Goal: Task Accomplishment & Management: Complete application form

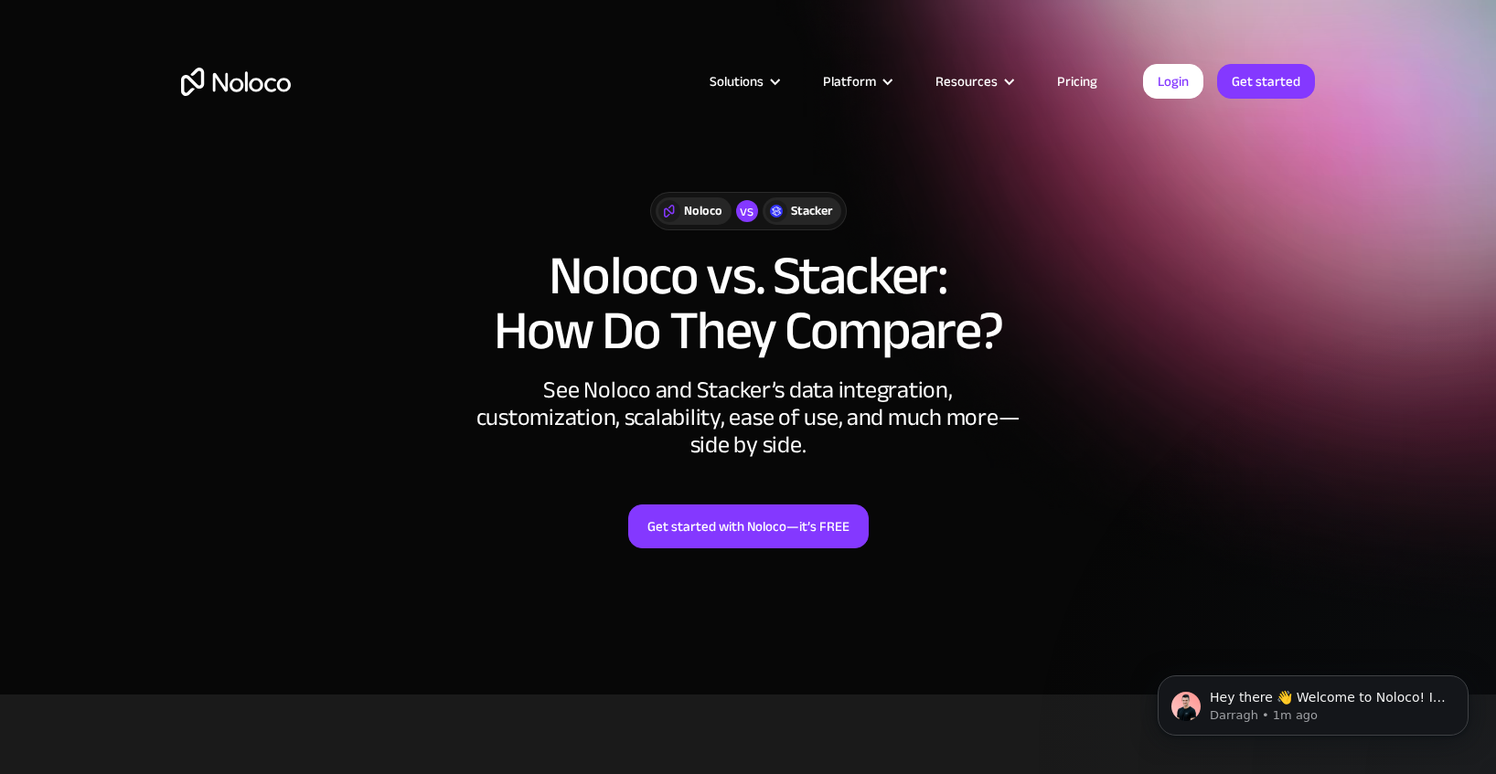
click at [1079, 75] on link "Pricing" at bounding box center [1077, 81] width 86 height 24
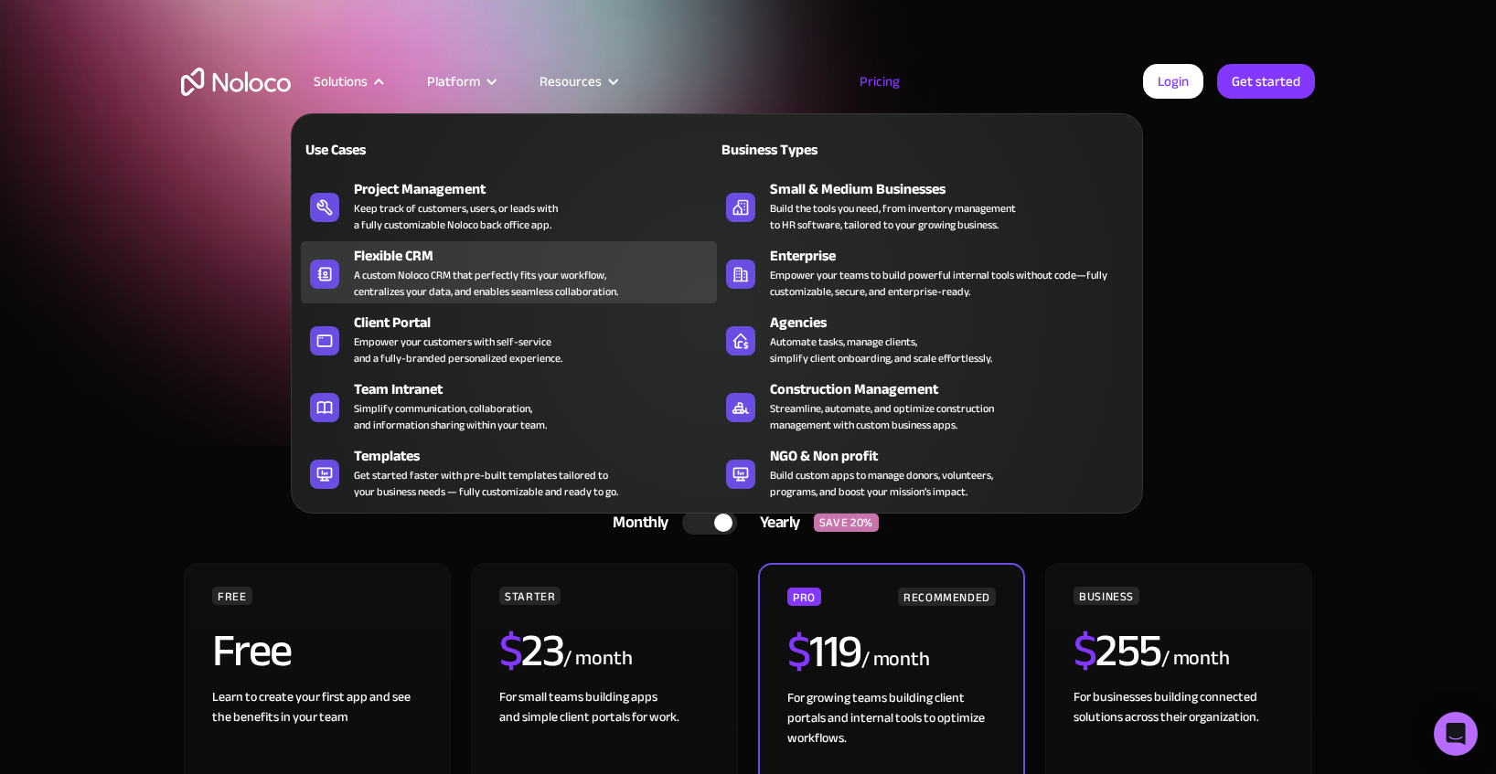
click at [412, 262] on div "Flexible CRM" at bounding box center [539, 256] width 371 height 22
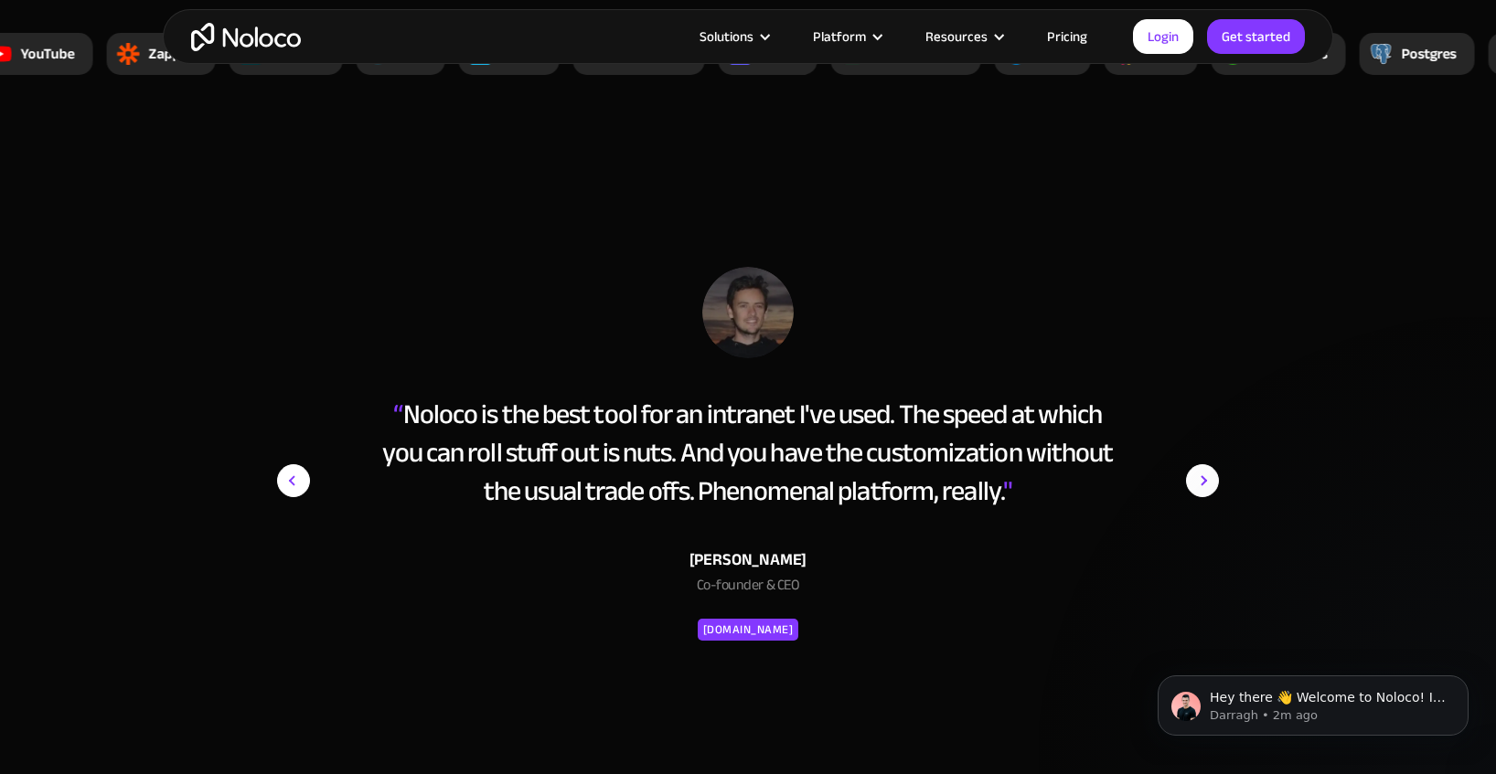
scroll to position [6576, 0]
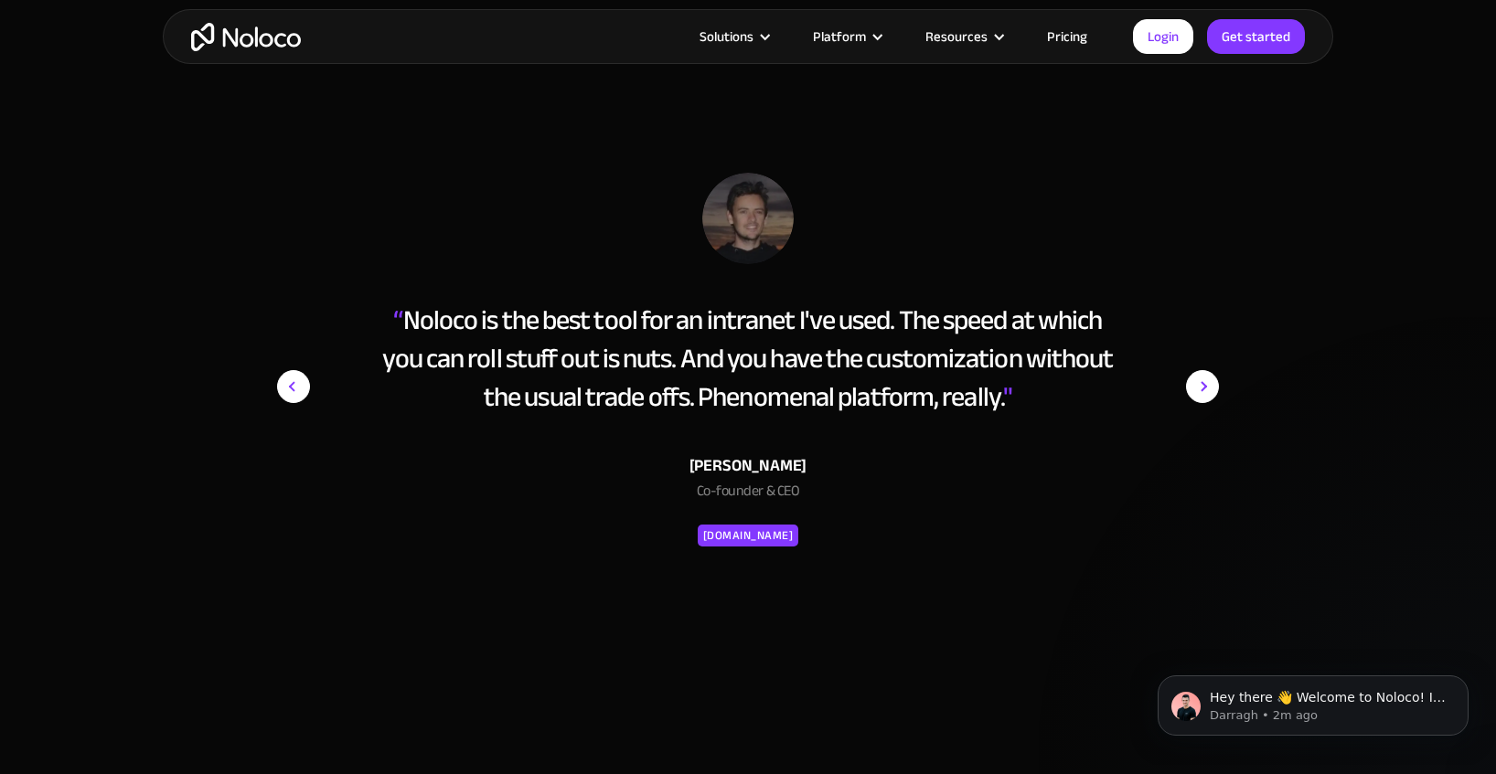
click at [1210, 389] on img "next slide" at bounding box center [1202, 387] width 33 height 428
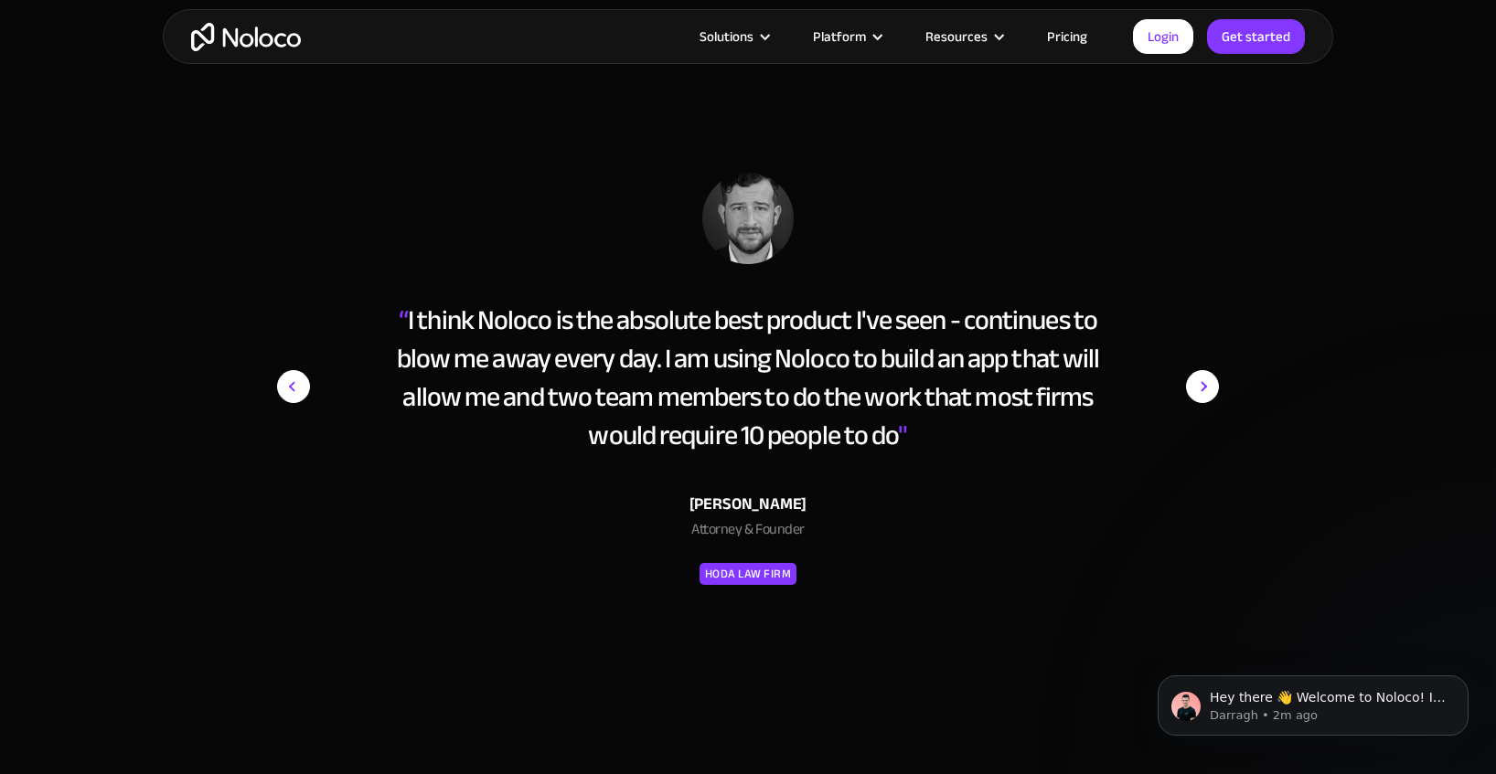
click at [1209, 389] on img "next slide" at bounding box center [1202, 387] width 33 height 428
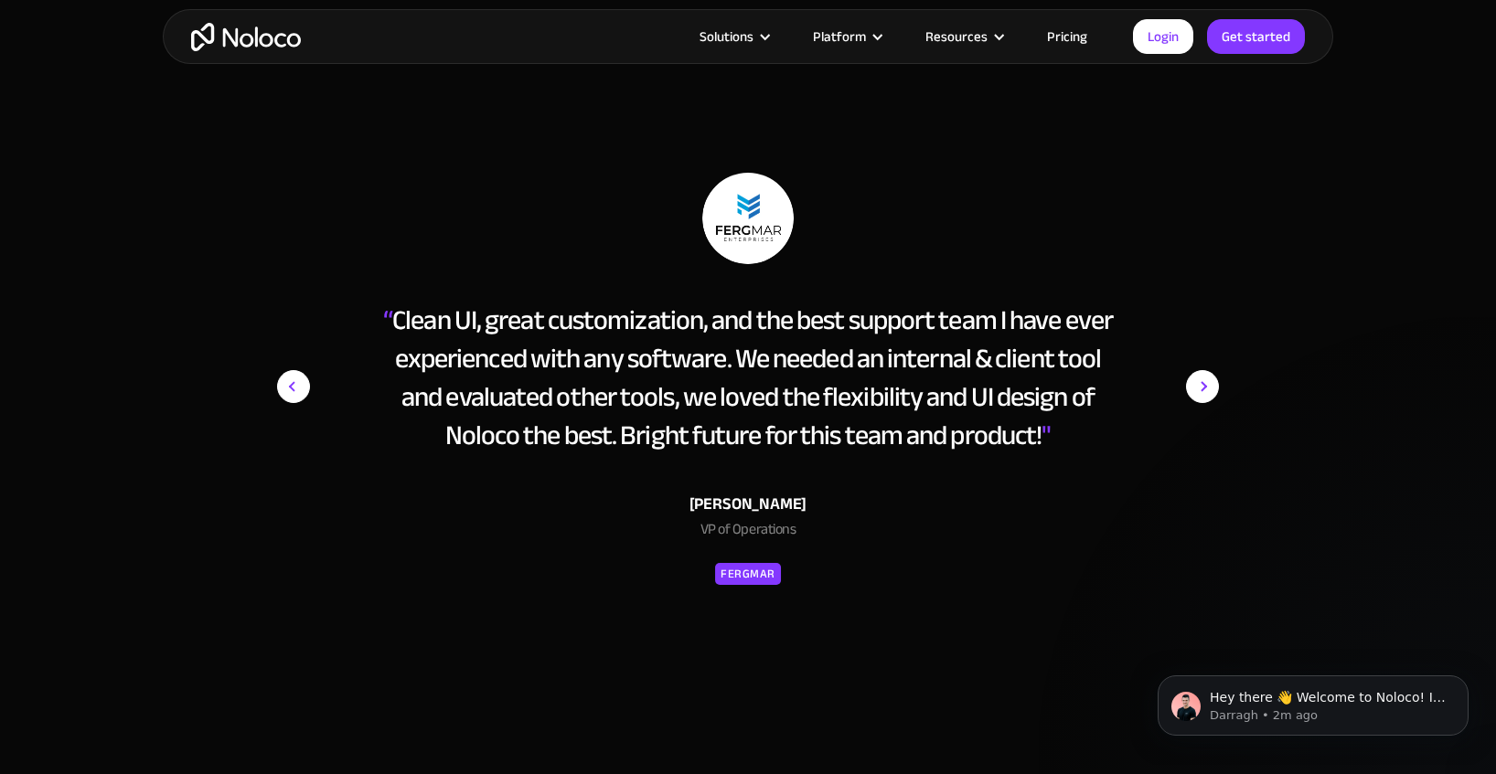
click at [1208, 389] on img "next slide" at bounding box center [1202, 387] width 33 height 428
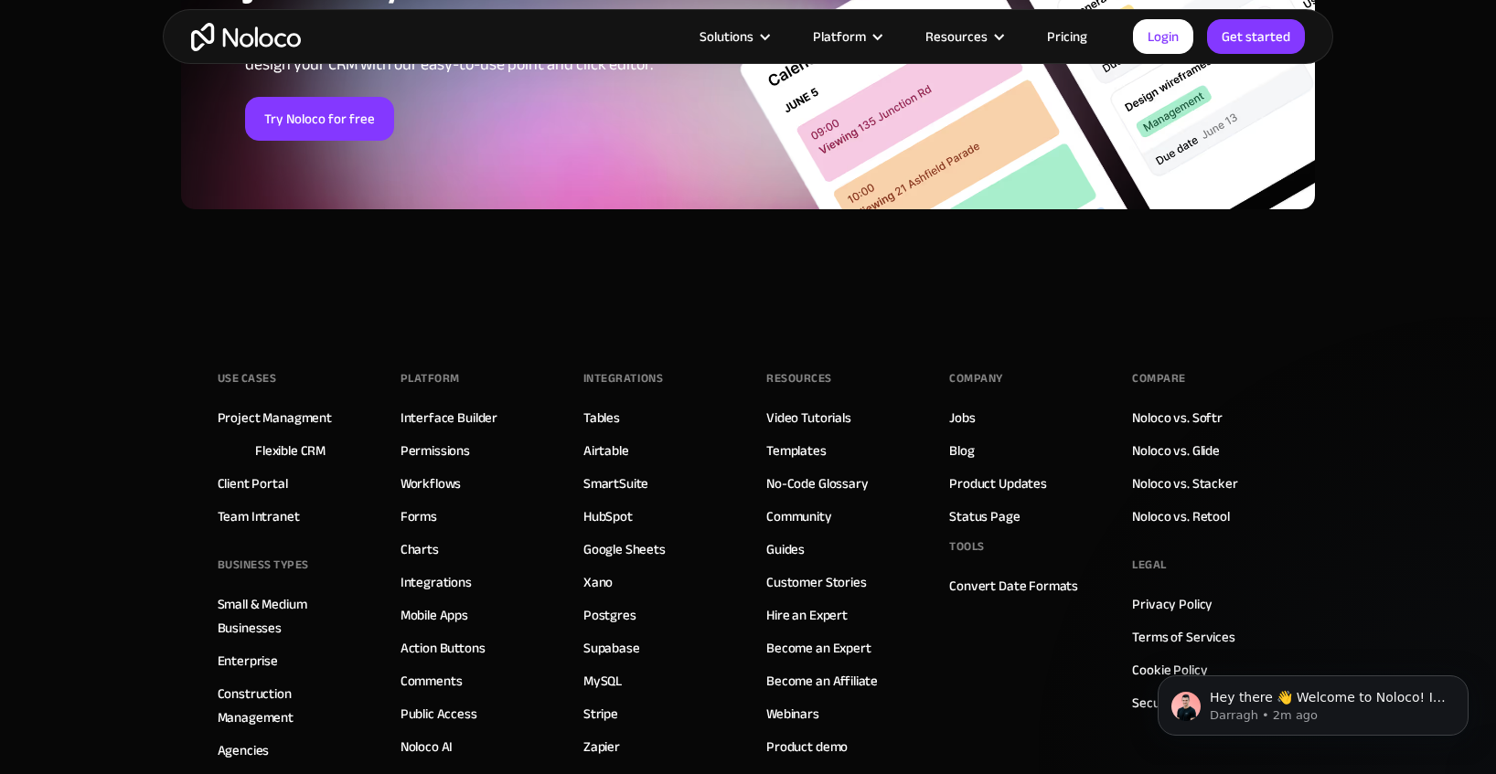
scroll to position [7864, 0]
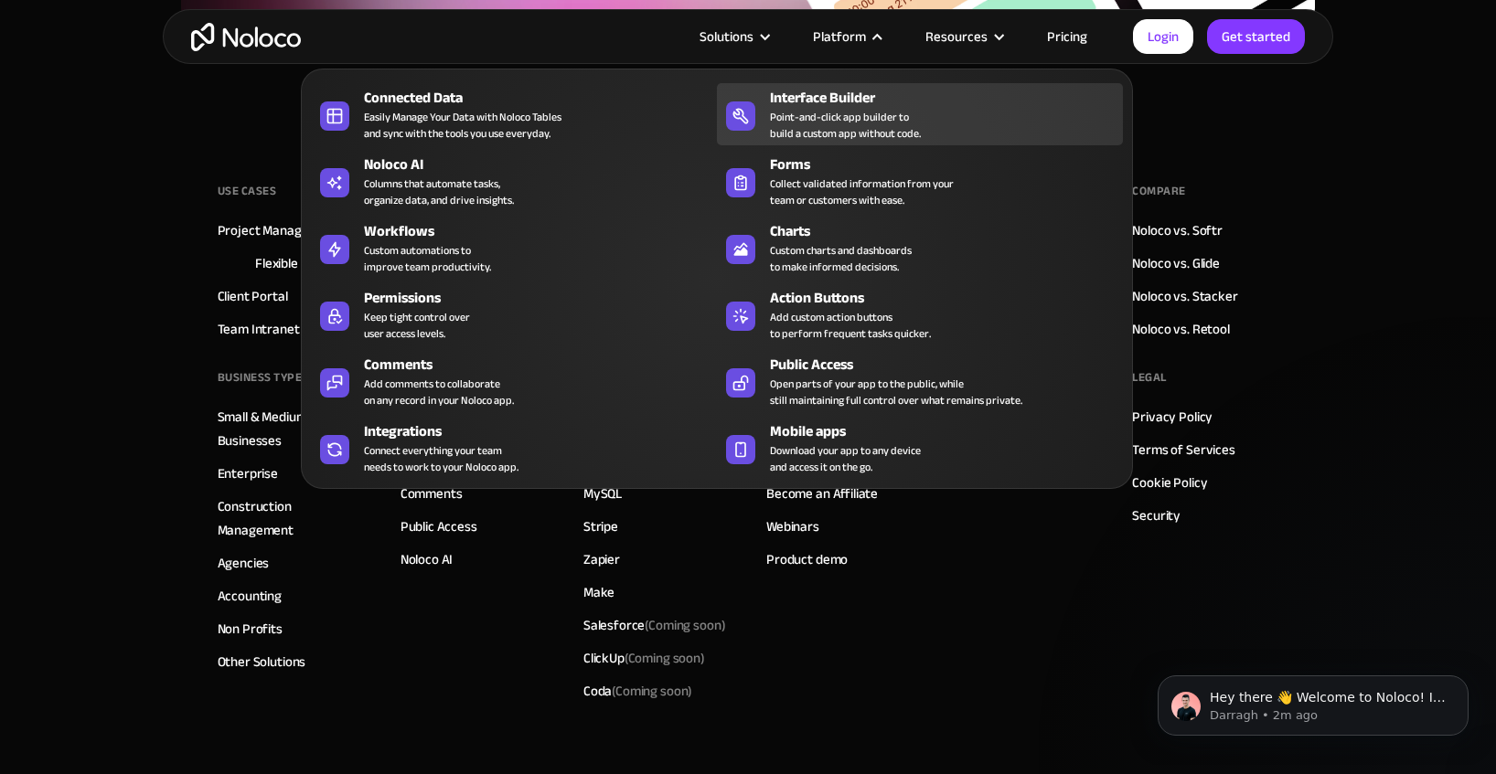
click at [827, 109] on div "Point-and-click app builder to build a custom app without code." at bounding box center [845, 125] width 151 height 33
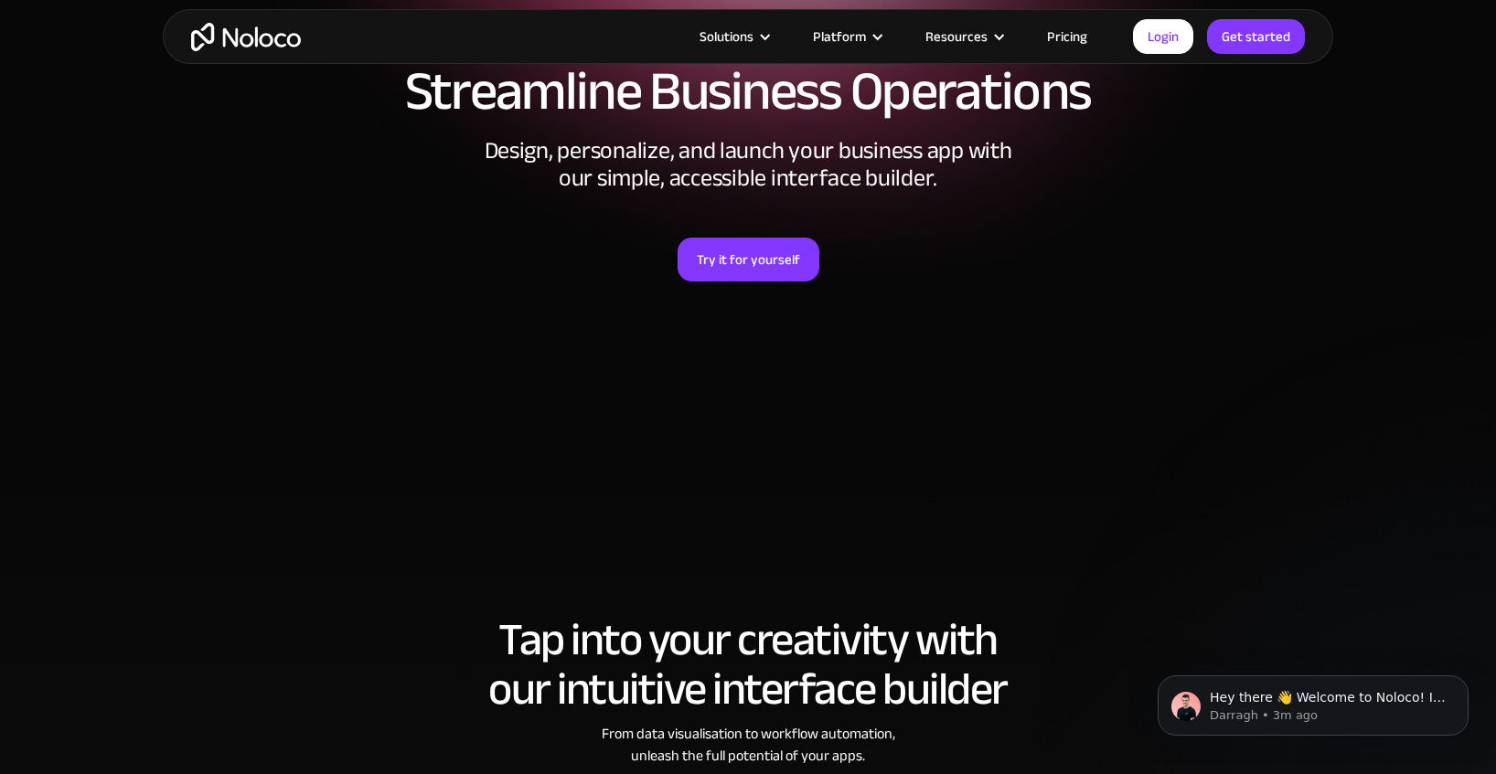
scroll to position [325, 0]
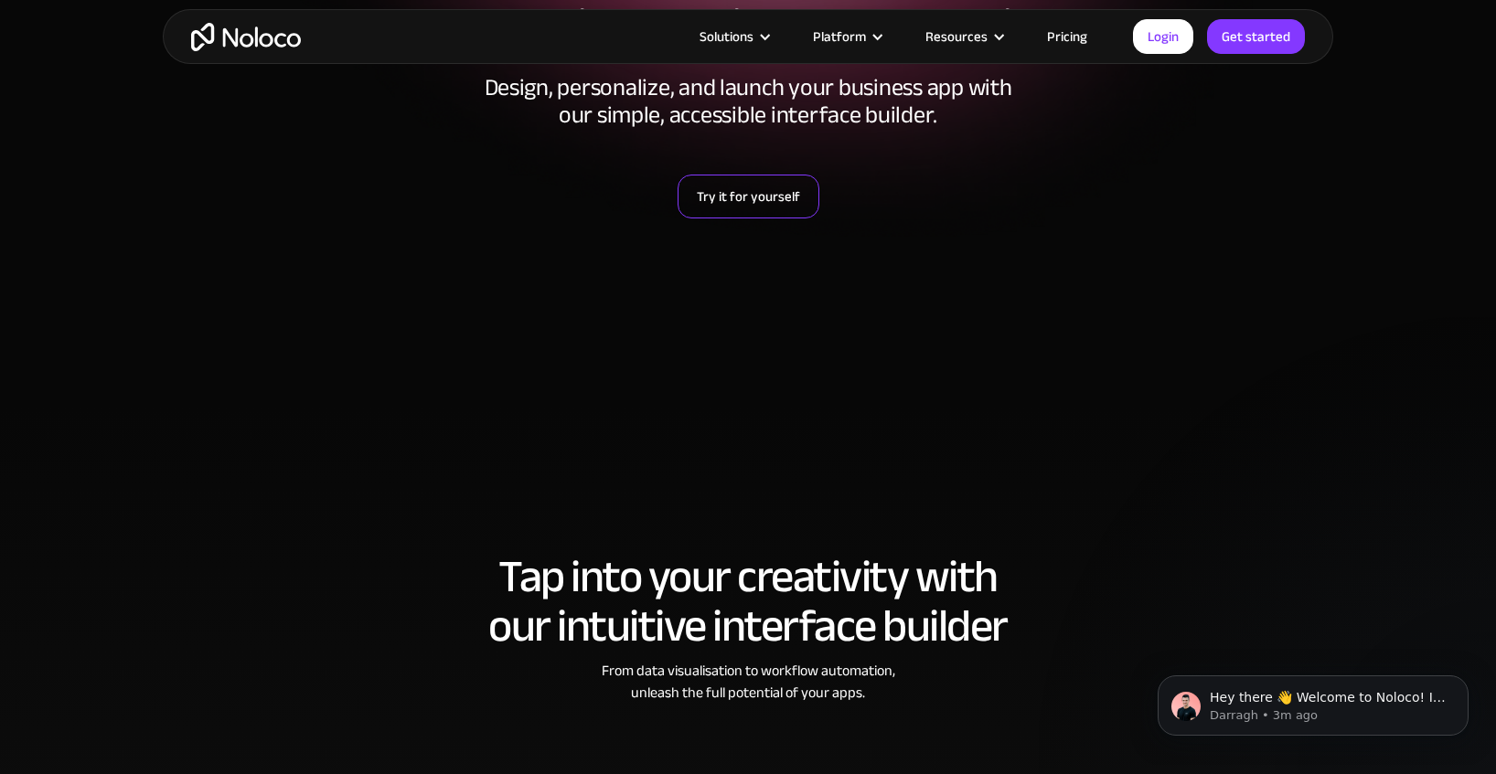
click at [713, 194] on link "Try it for yourself" at bounding box center [749, 197] width 142 height 44
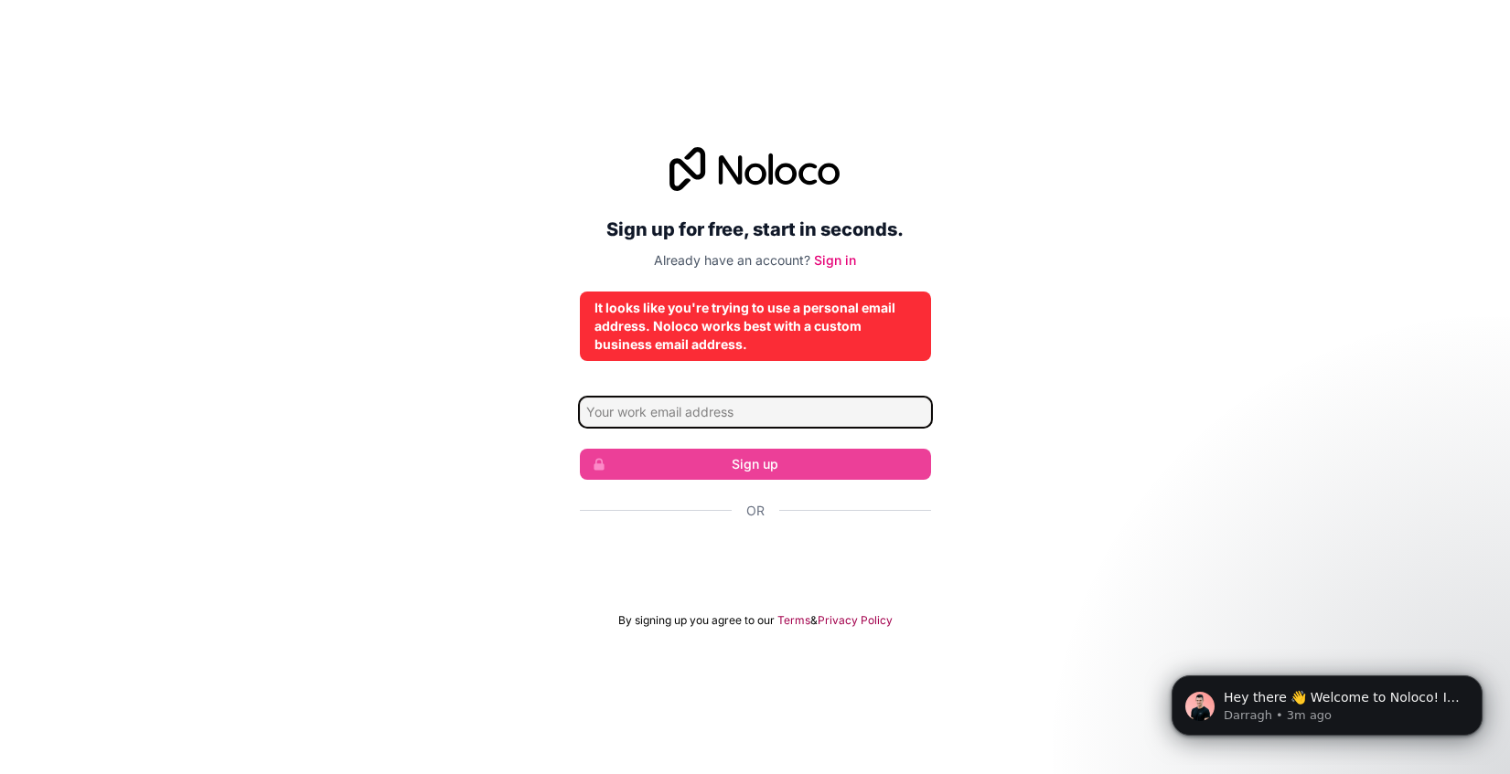
click at [731, 419] on input "Email address" at bounding box center [755, 412] width 351 height 29
type input "nicolas.sanitas@exalti.eu"
click at [1061, 503] on div "Sign up for free, start in seconds. Already have an account? Sign in It looks l…" at bounding box center [755, 388] width 1510 height 532
click at [831, 262] on link "Sign in" at bounding box center [835, 260] width 42 height 16
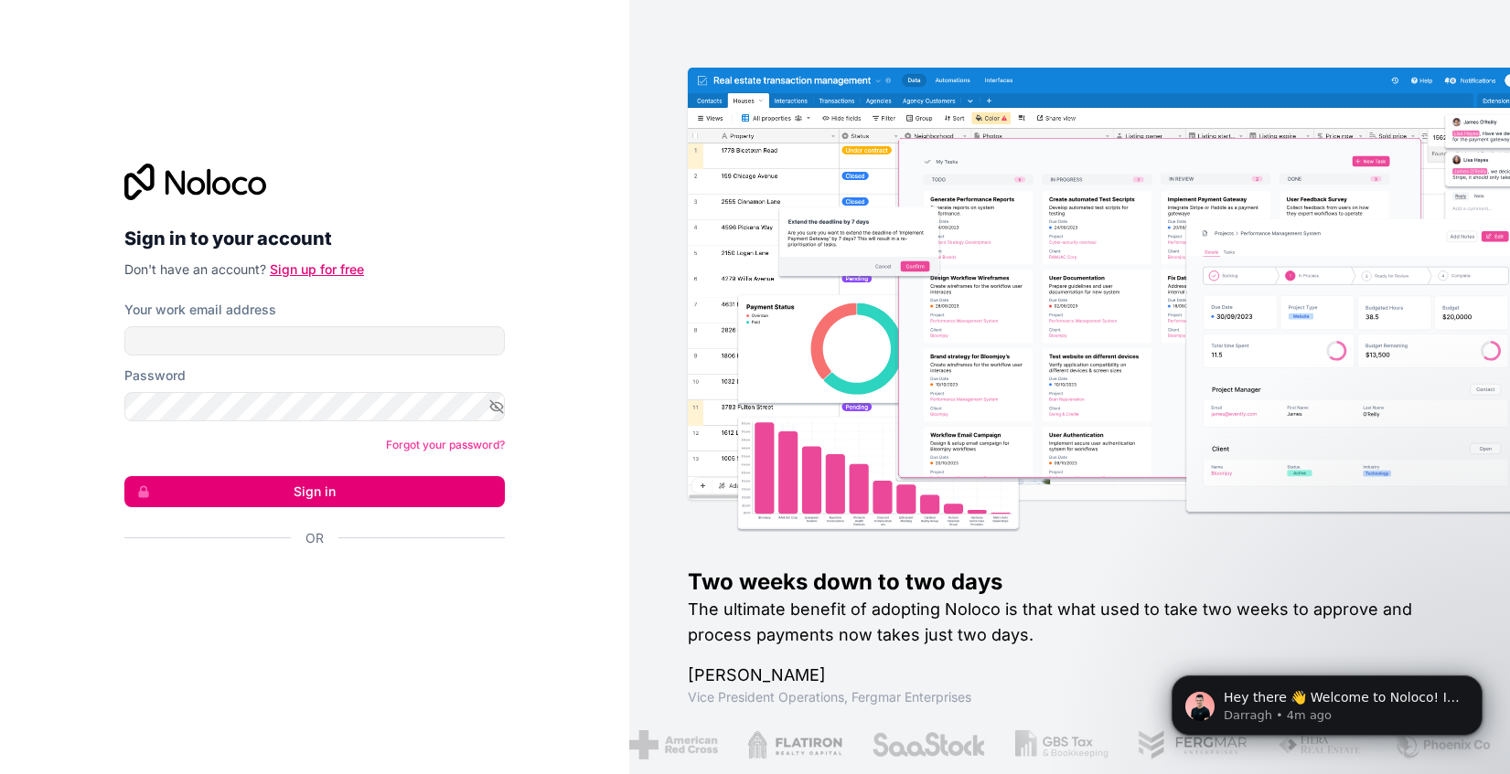
click at [346, 270] on link "Sign up for free" at bounding box center [317, 270] width 94 height 16
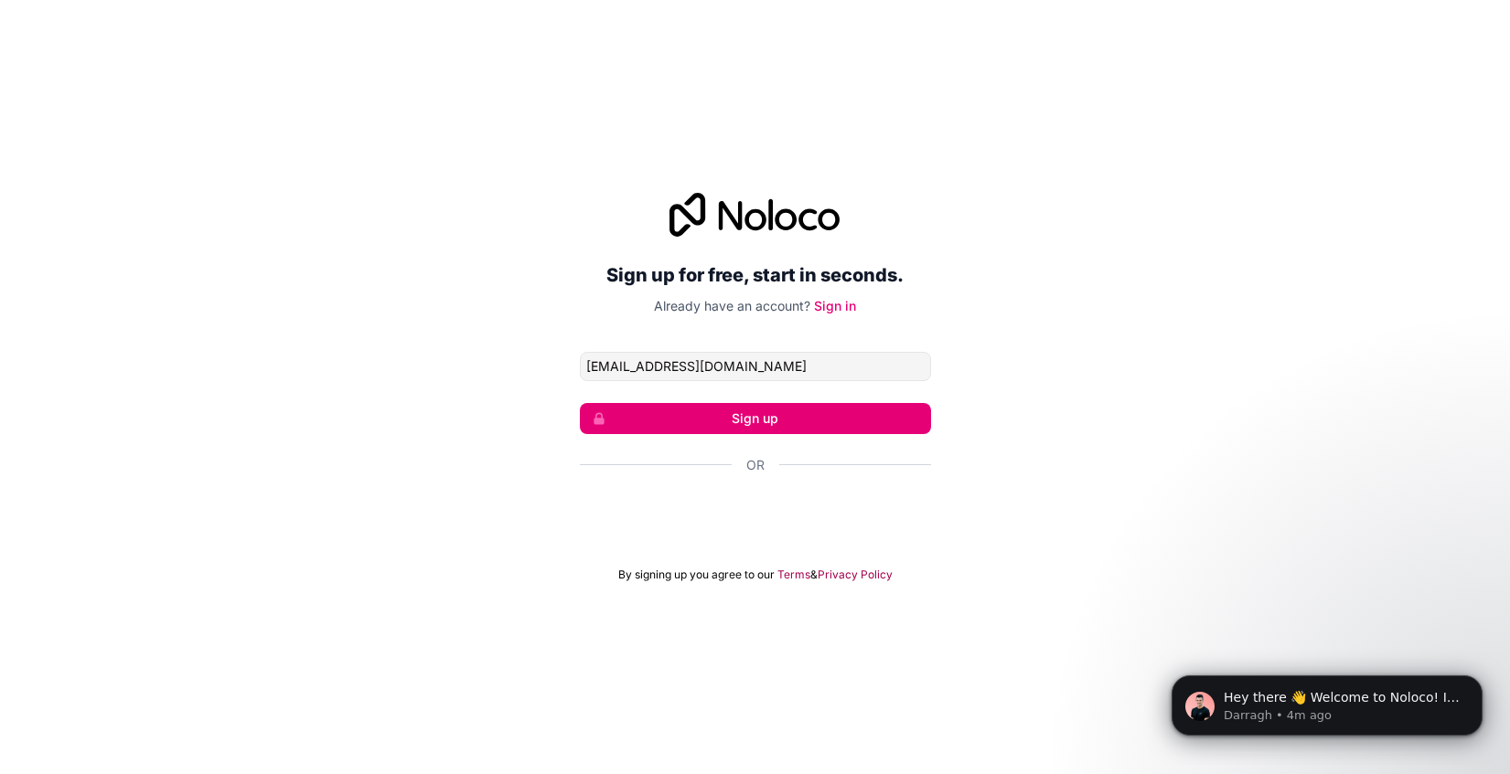
type input "nicolas.sanitas@exalti.eu"
click at [801, 422] on button "Sign up" at bounding box center [755, 418] width 351 height 31
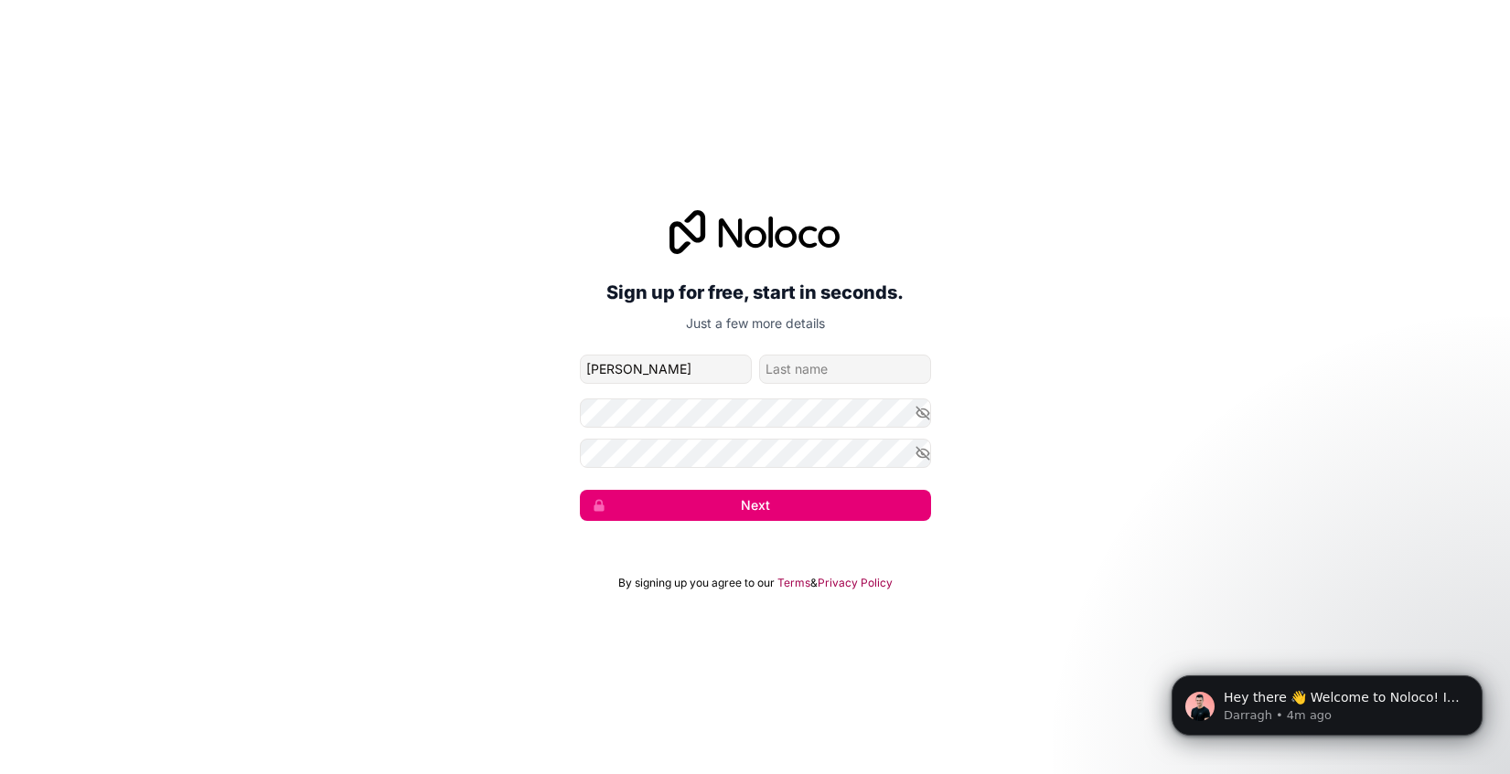
type input "Nicolas"
type input "Sanitas"
click at [705, 498] on button "Next" at bounding box center [755, 505] width 351 height 31
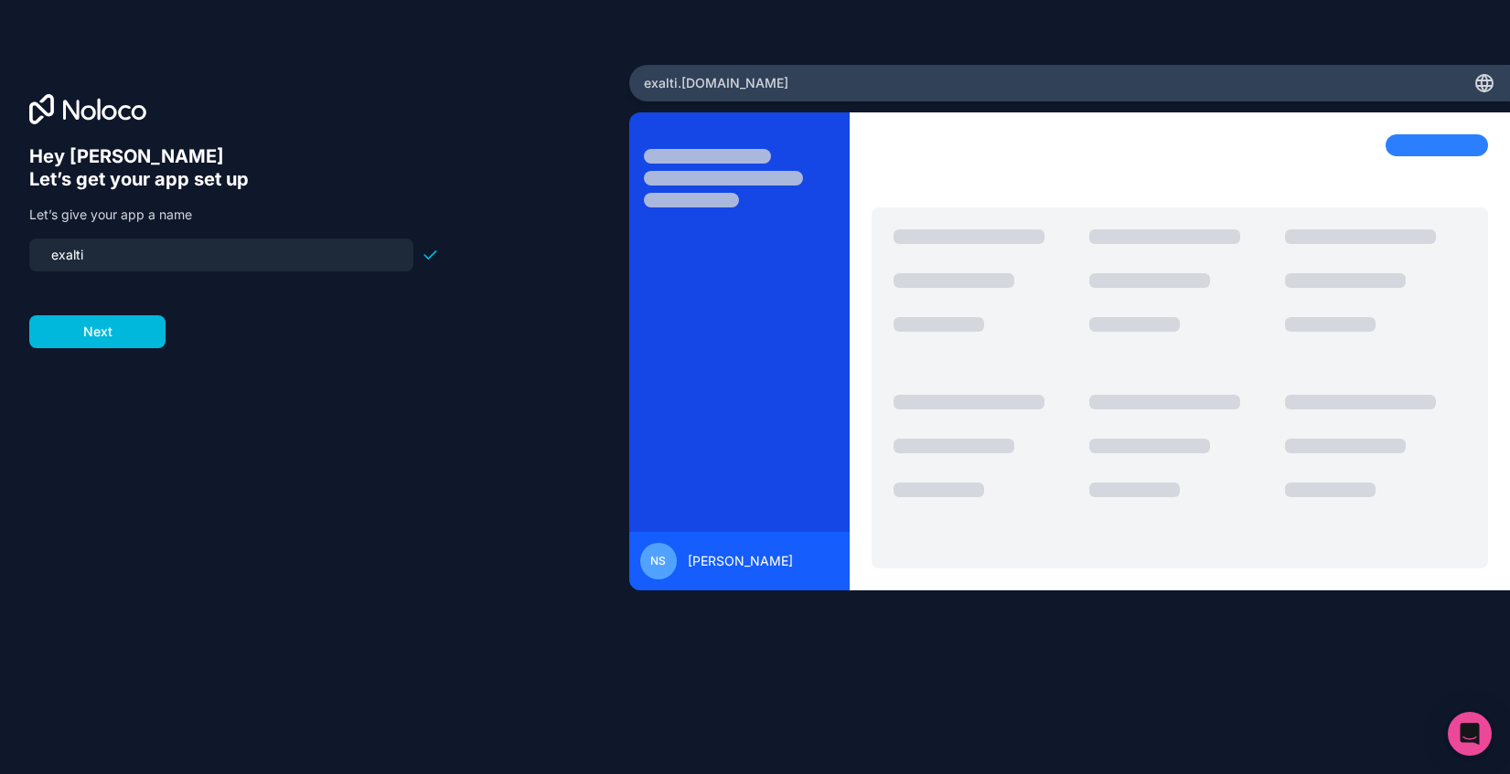
click at [77, 331] on button "Next" at bounding box center [97, 331] width 136 height 33
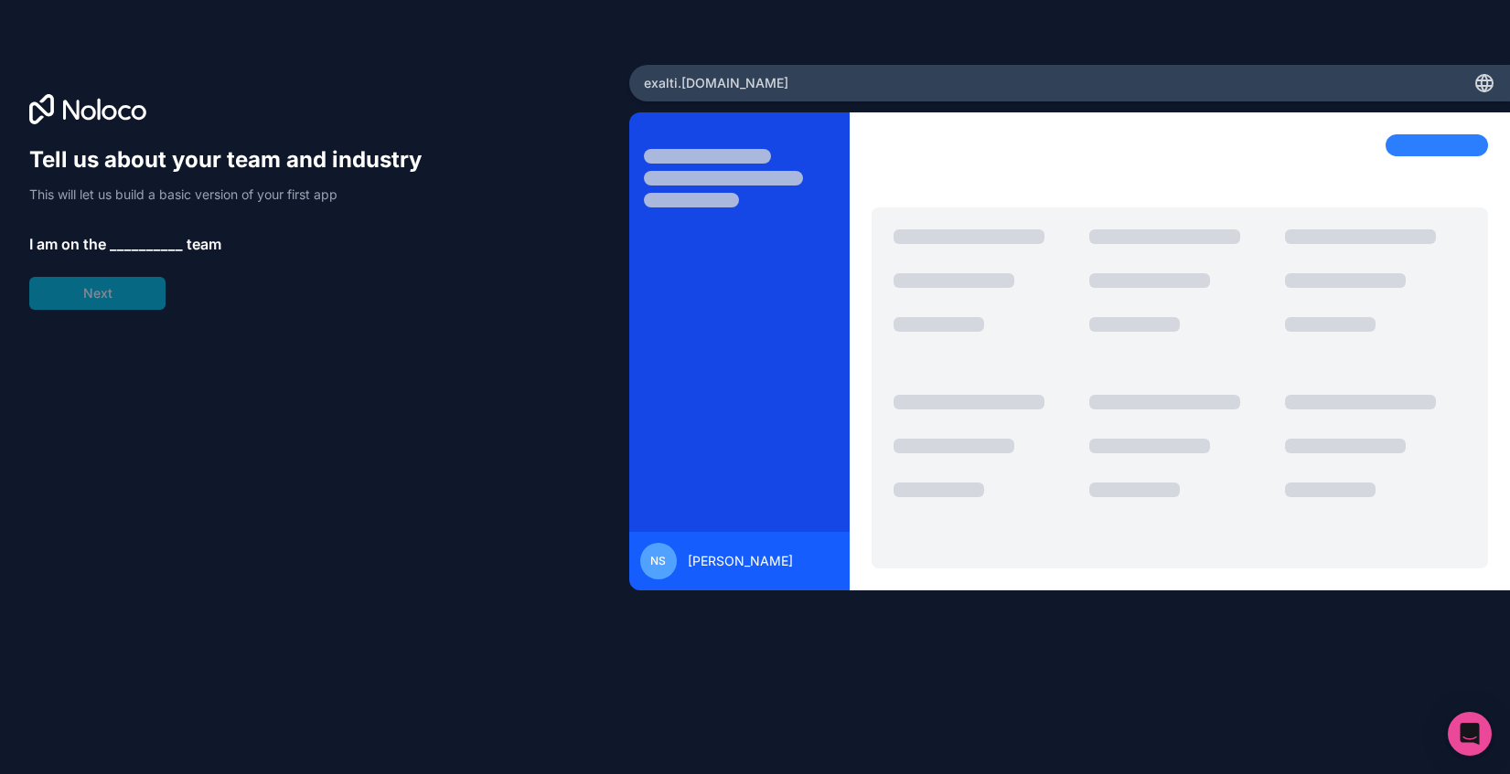
click at [155, 242] on span "__________" at bounding box center [146, 244] width 73 height 22
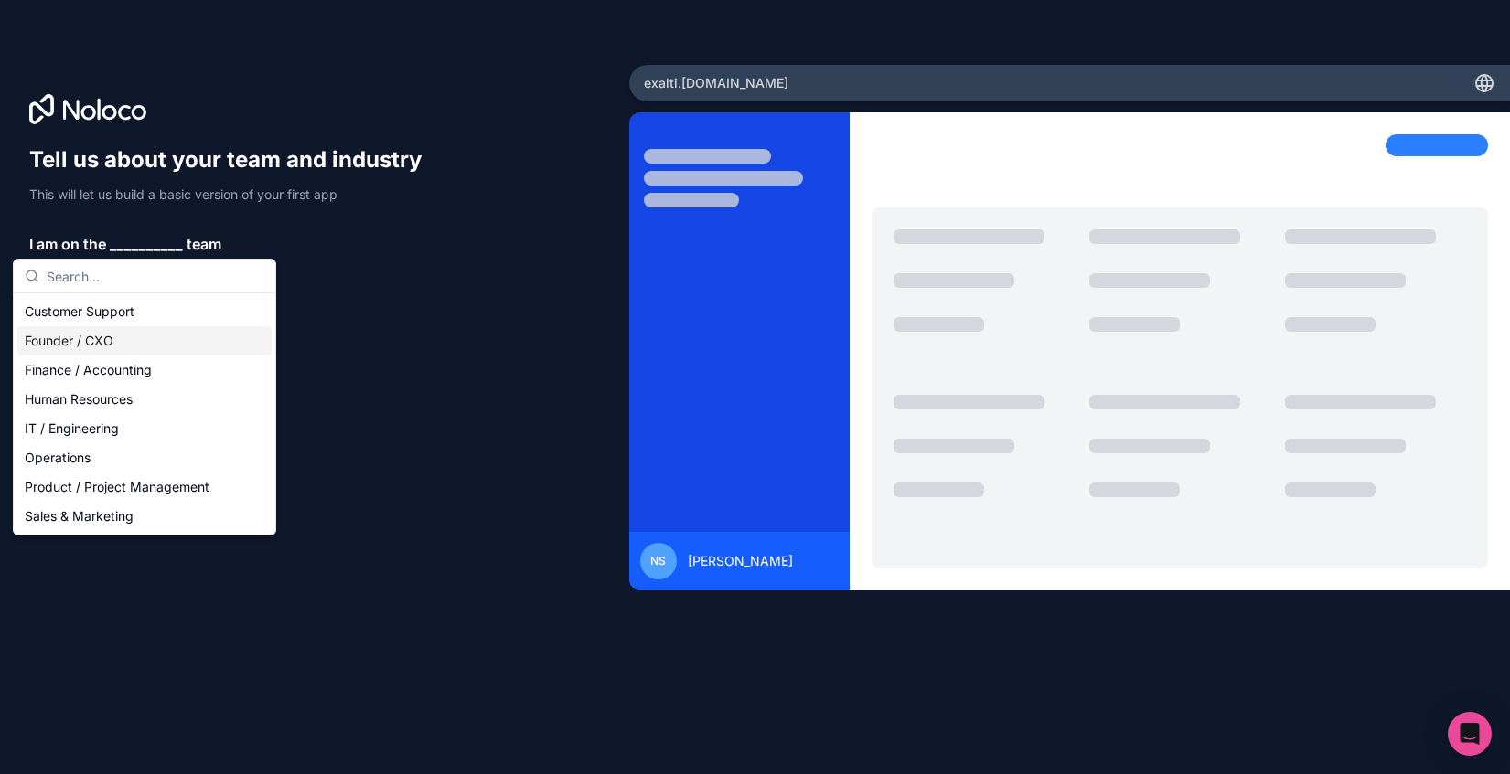
click at [120, 343] on div "Founder / CXO" at bounding box center [144, 340] width 254 height 29
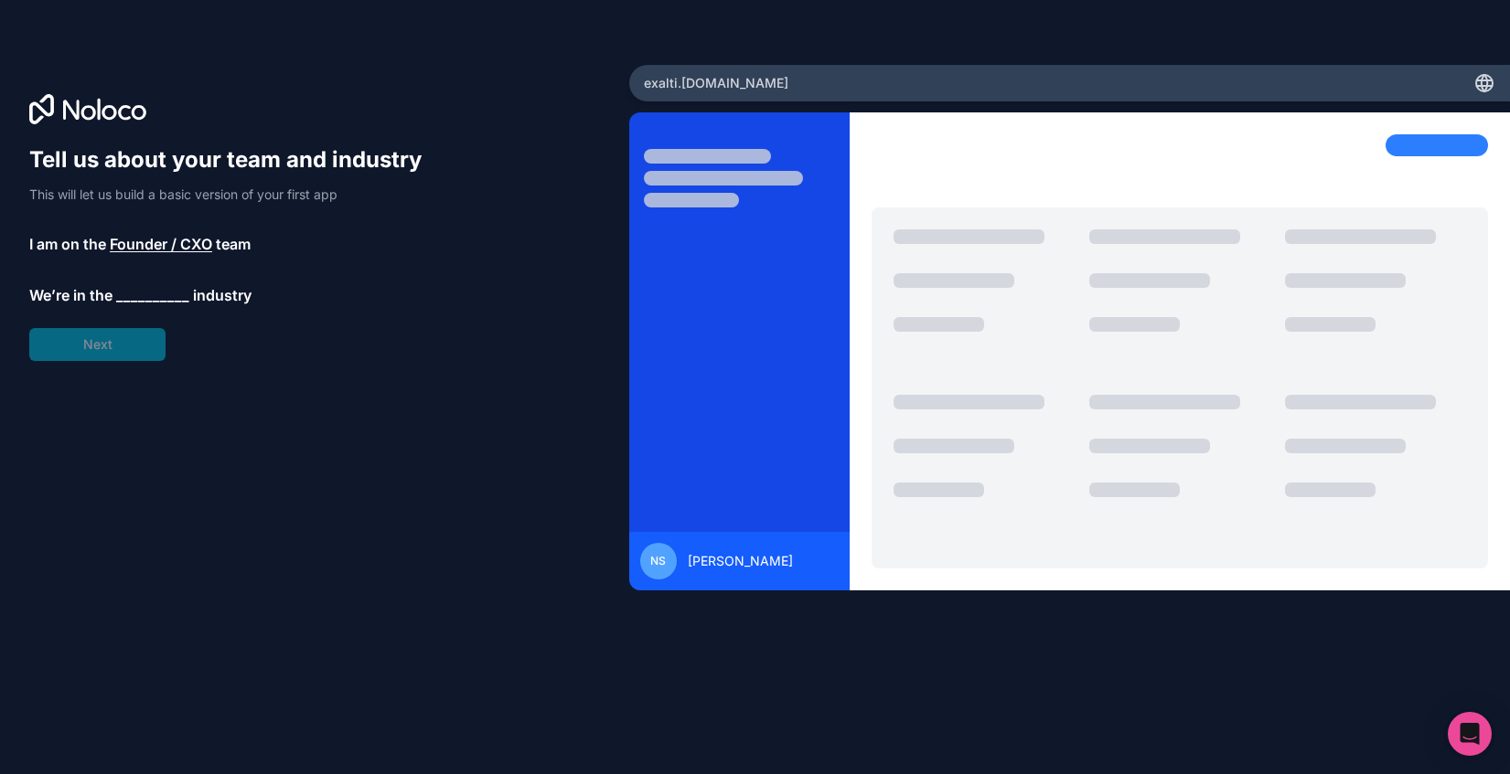
click at [153, 293] on span "__________" at bounding box center [152, 295] width 73 height 22
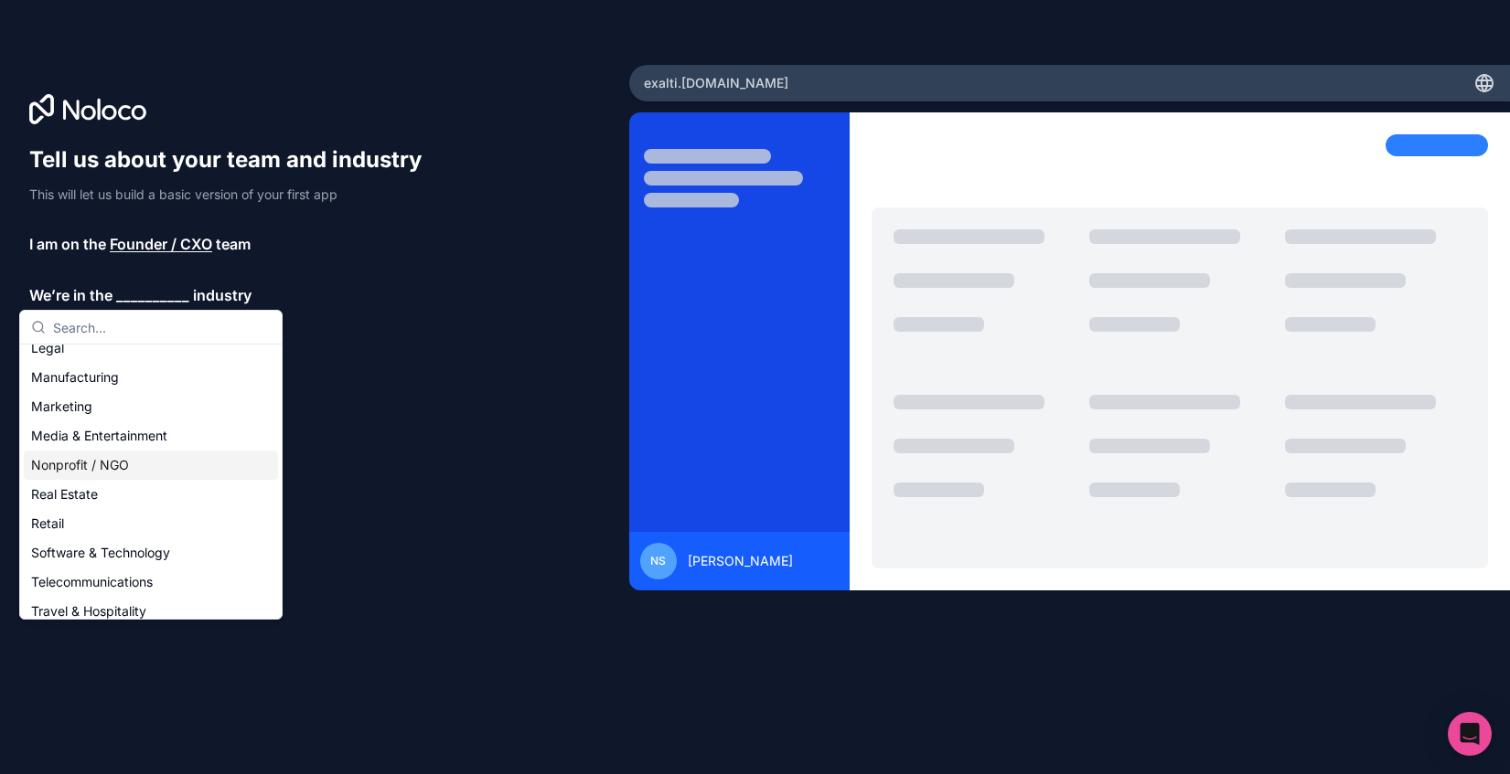
scroll to position [345, 0]
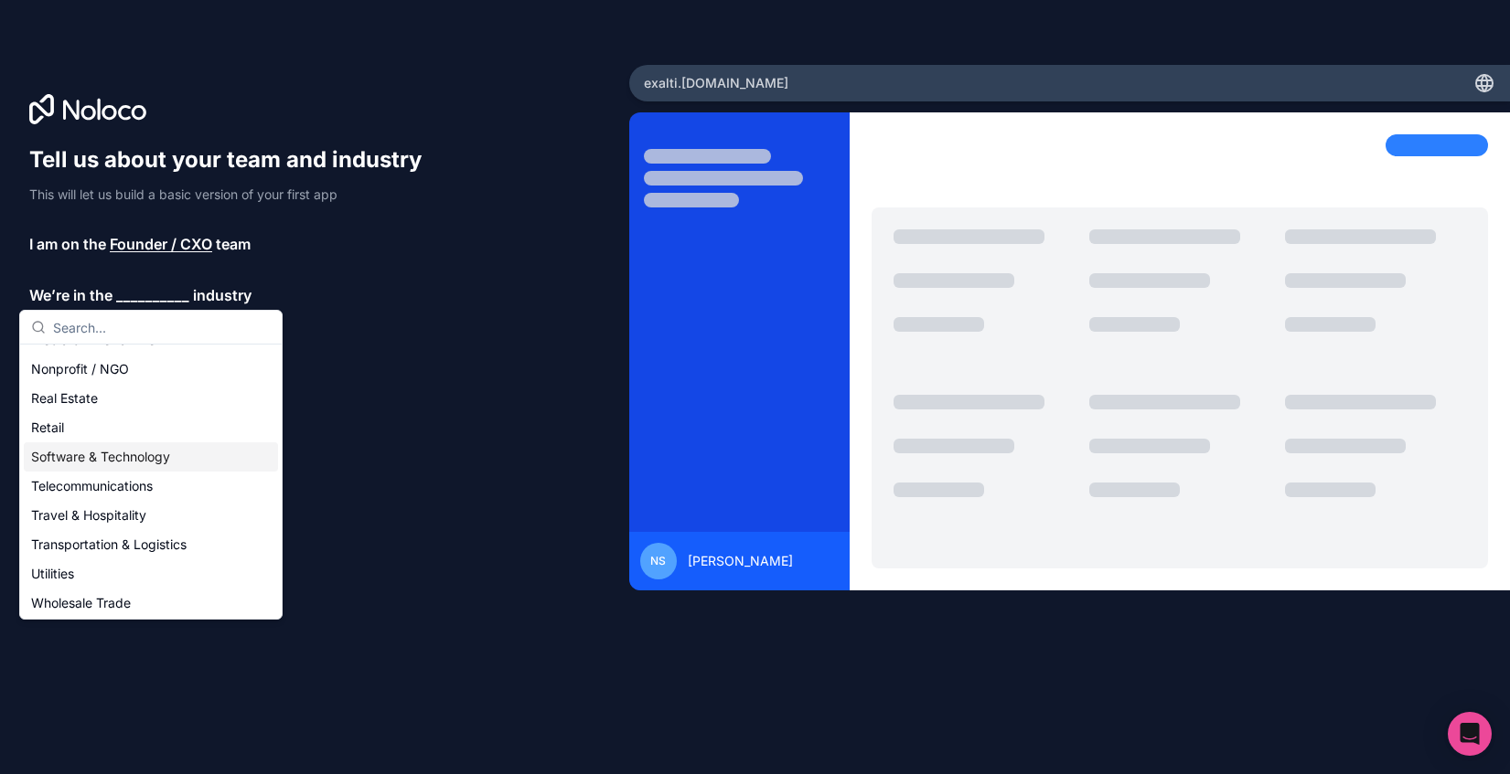
click at [151, 457] on div "Software & Technology" at bounding box center [151, 457] width 254 height 29
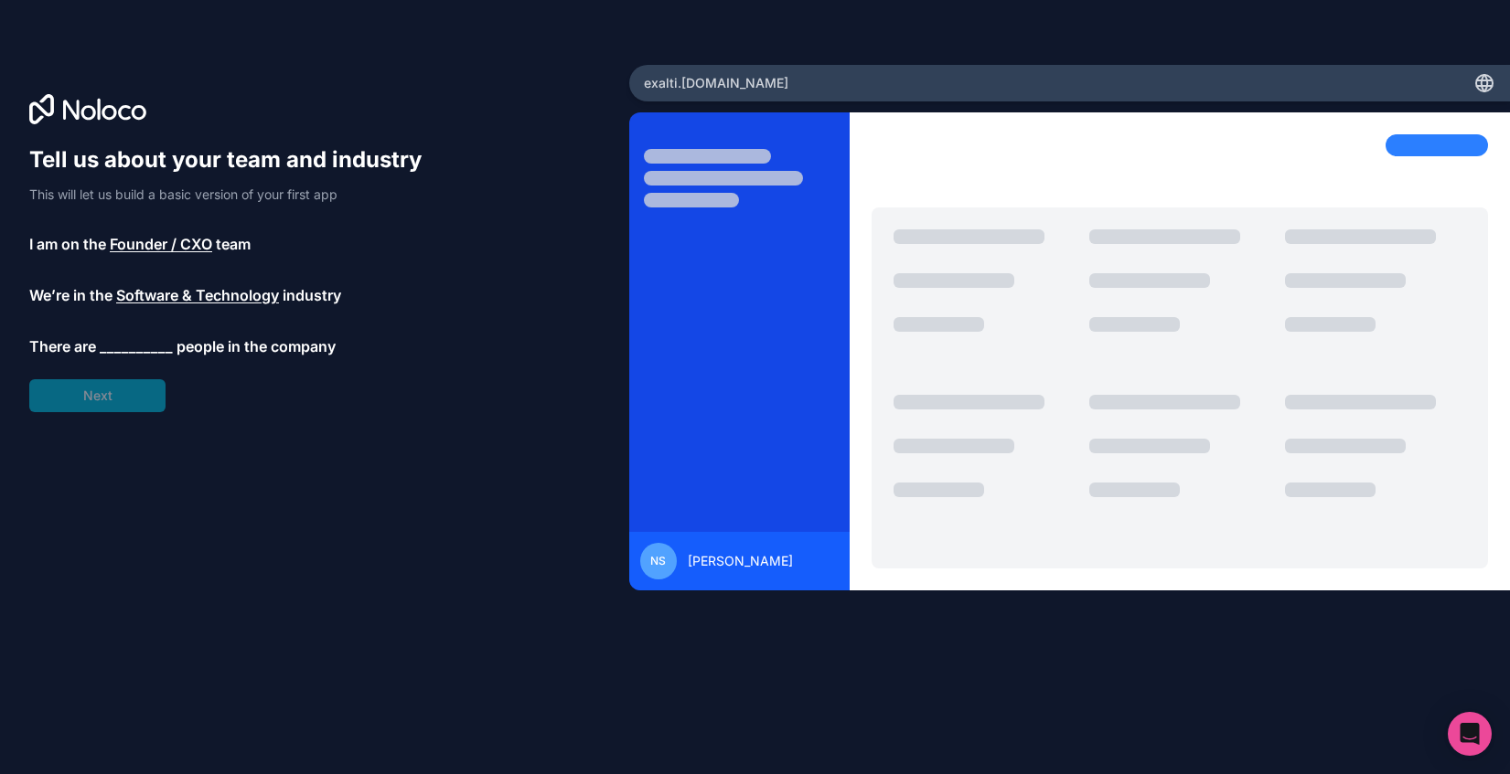
click at [106, 340] on span "__________" at bounding box center [136, 347] width 73 height 22
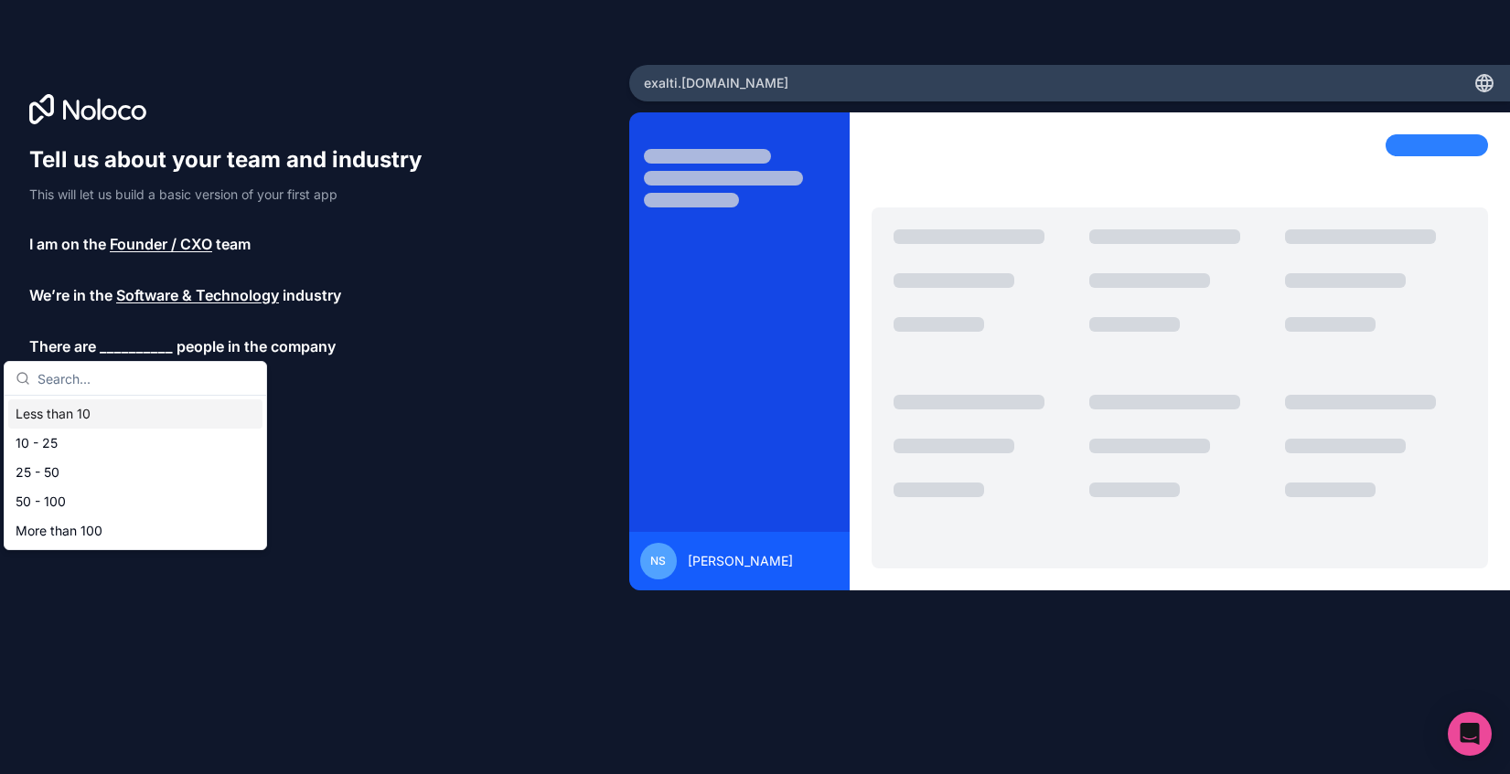
click at [98, 413] on div "Less than 10" at bounding box center [135, 414] width 254 height 29
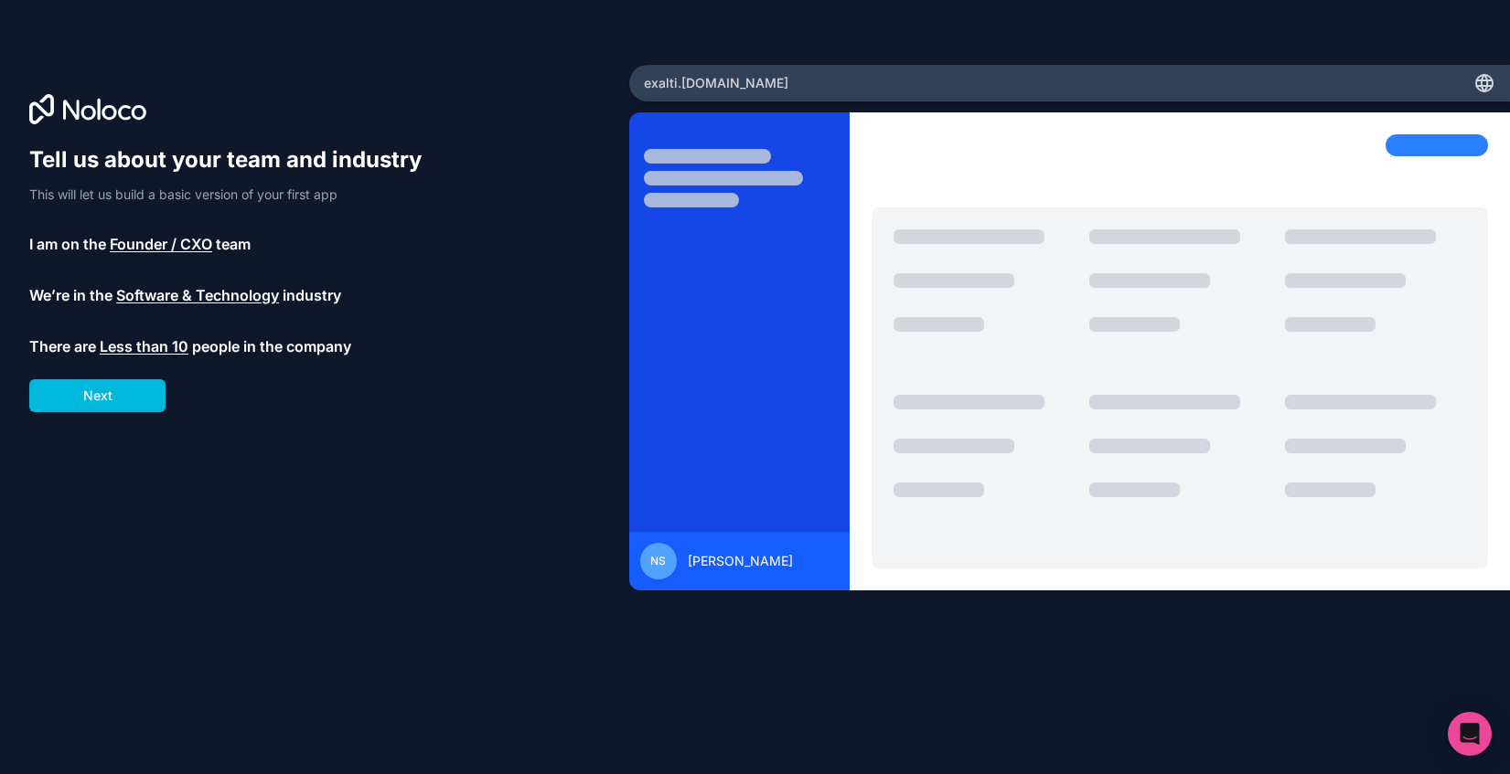
click at [122, 398] on button "Next" at bounding box center [97, 395] width 136 height 33
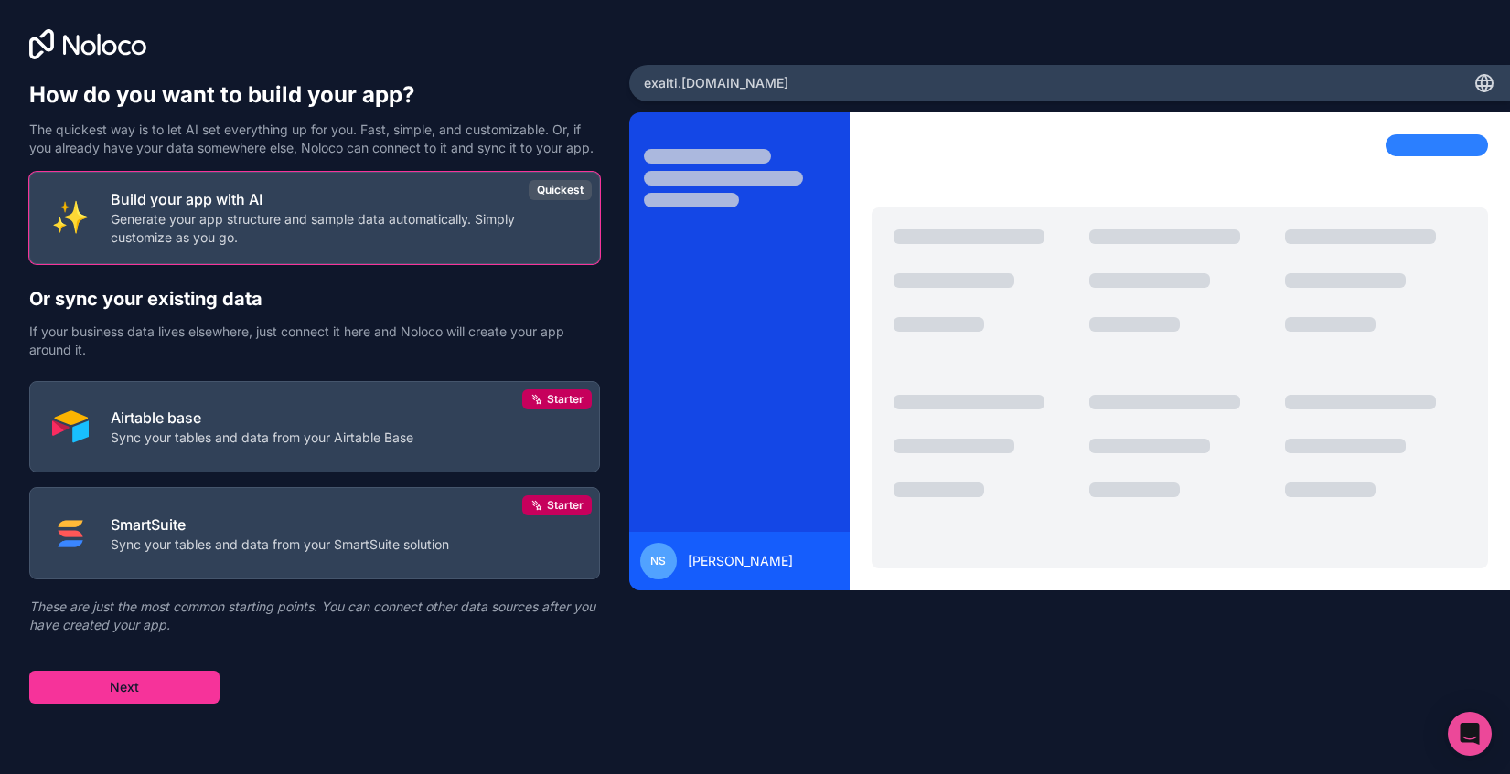
click at [265, 219] on p "Generate your app structure and sample data automatically. Simply customize as …" at bounding box center [344, 228] width 466 height 37
click at [176, 692] on button "Next" at bounding box center [124, 687] width 190 height 33
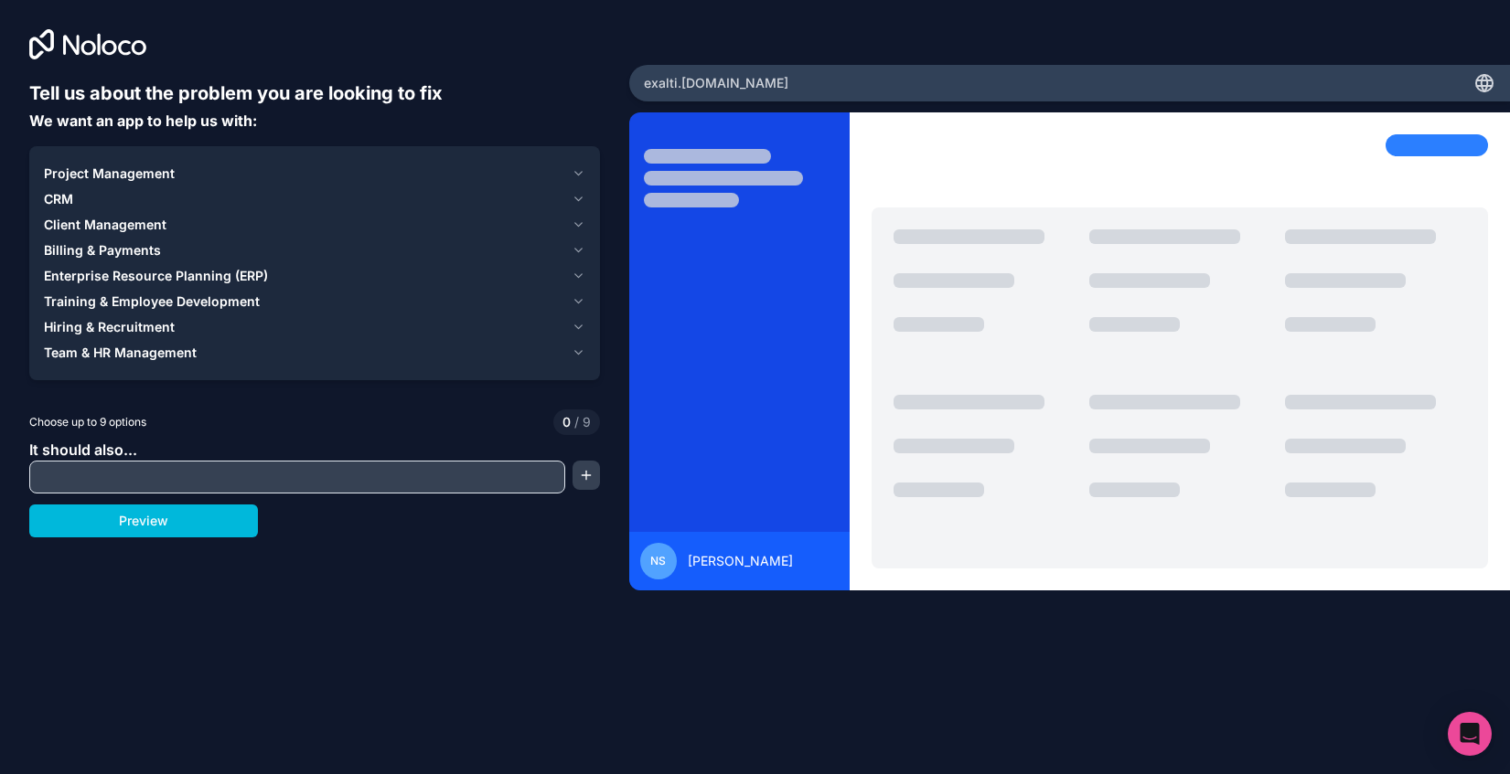
click at [568, 191] on button "CRM" at bounding box center [314, 200] width 541 height 26
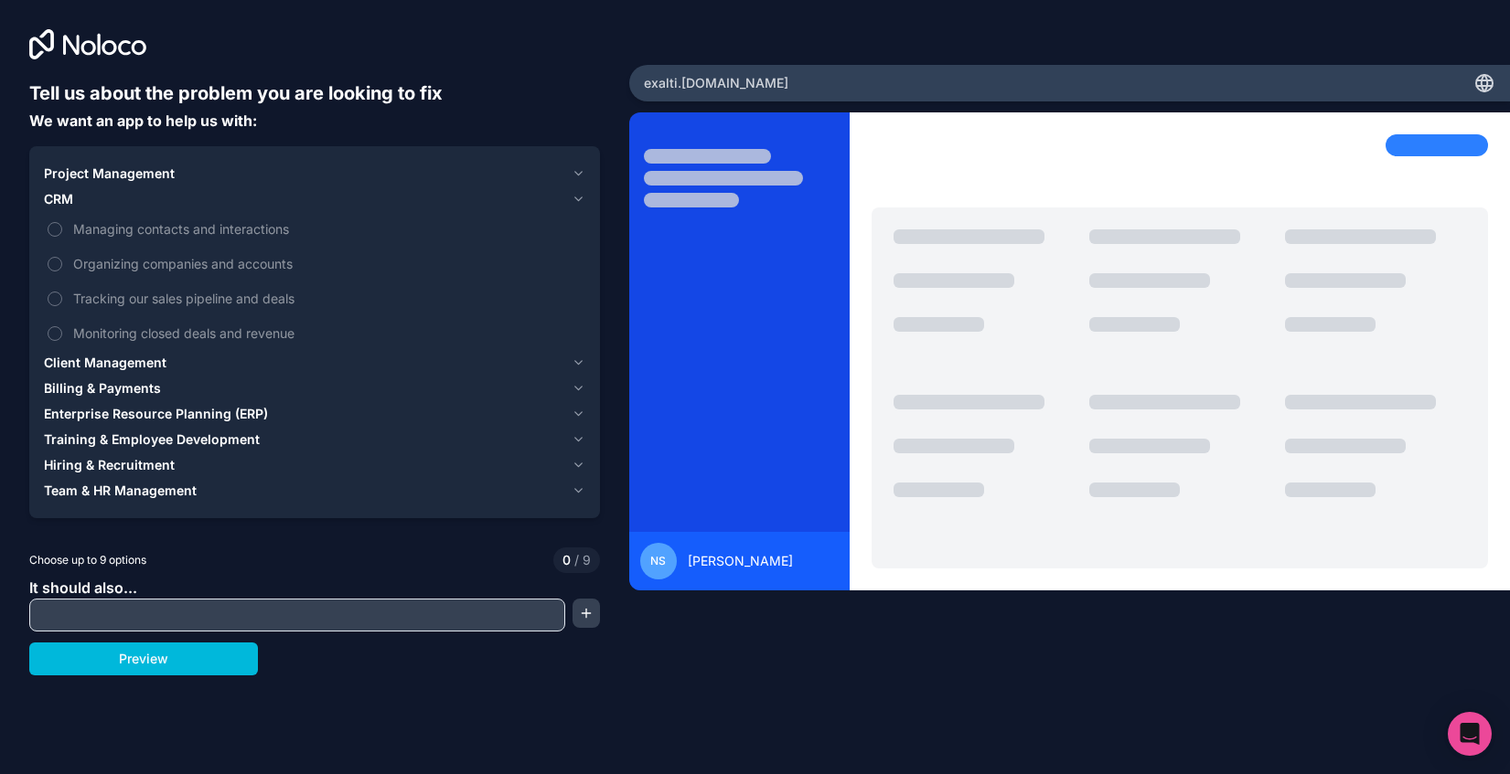
click at [208, 231] on span "Managing contacts and interactions" at bounding box center [327, 228] width 508 height 19
click at [62, 231] on button "Managing contacts and interactions" at bounding box center [55, 229] width 15 height 15
click at [207, 269] on span "Organizing companies and accounts" at bounding box center [327, 263] width 508 height 19
click at [62, 269] on button "Organizing companies and accounts" at bounding box center [55, 264] width 15 height 15
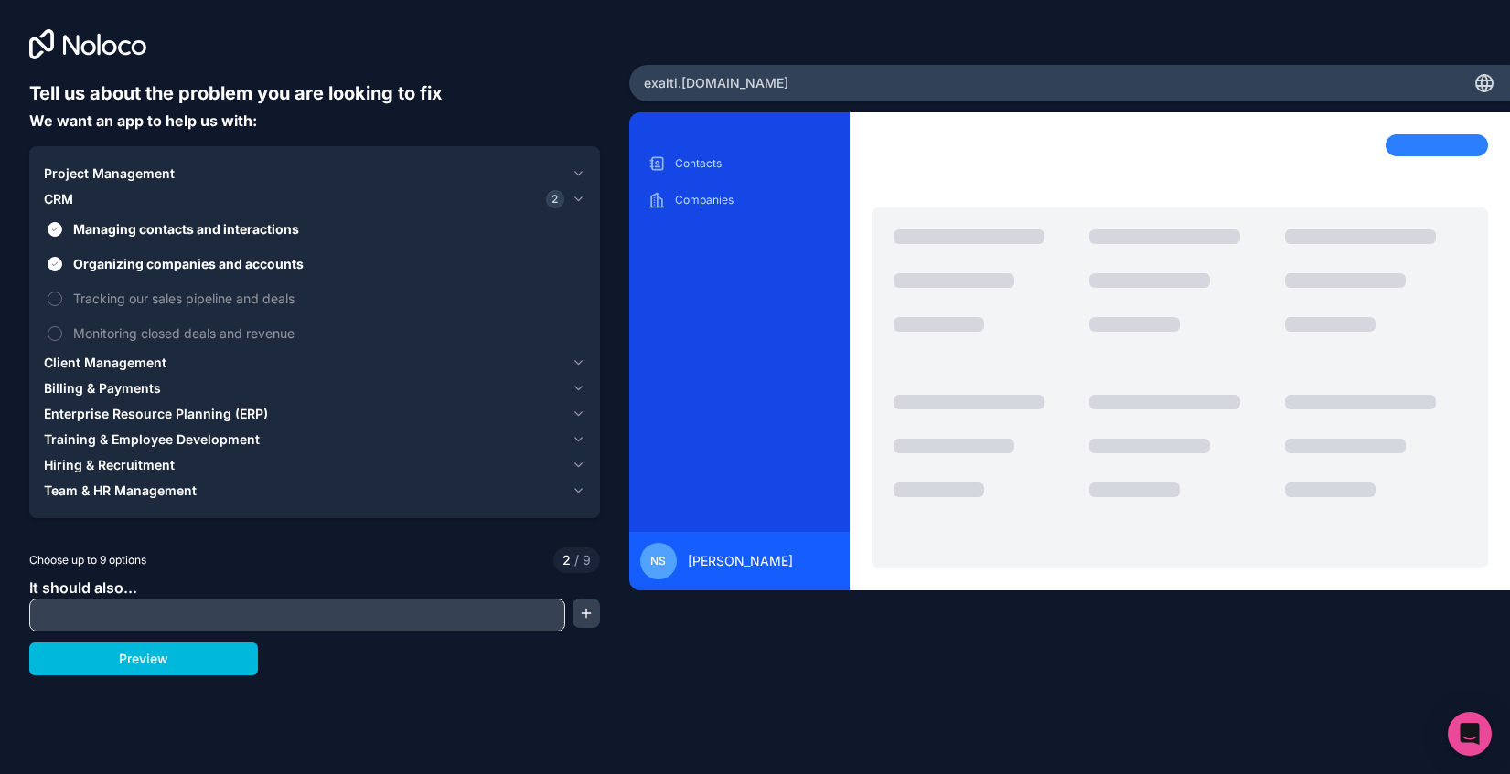
click at [591, 621] on button "button" at bounding box center [585, 613] width 27 height 29
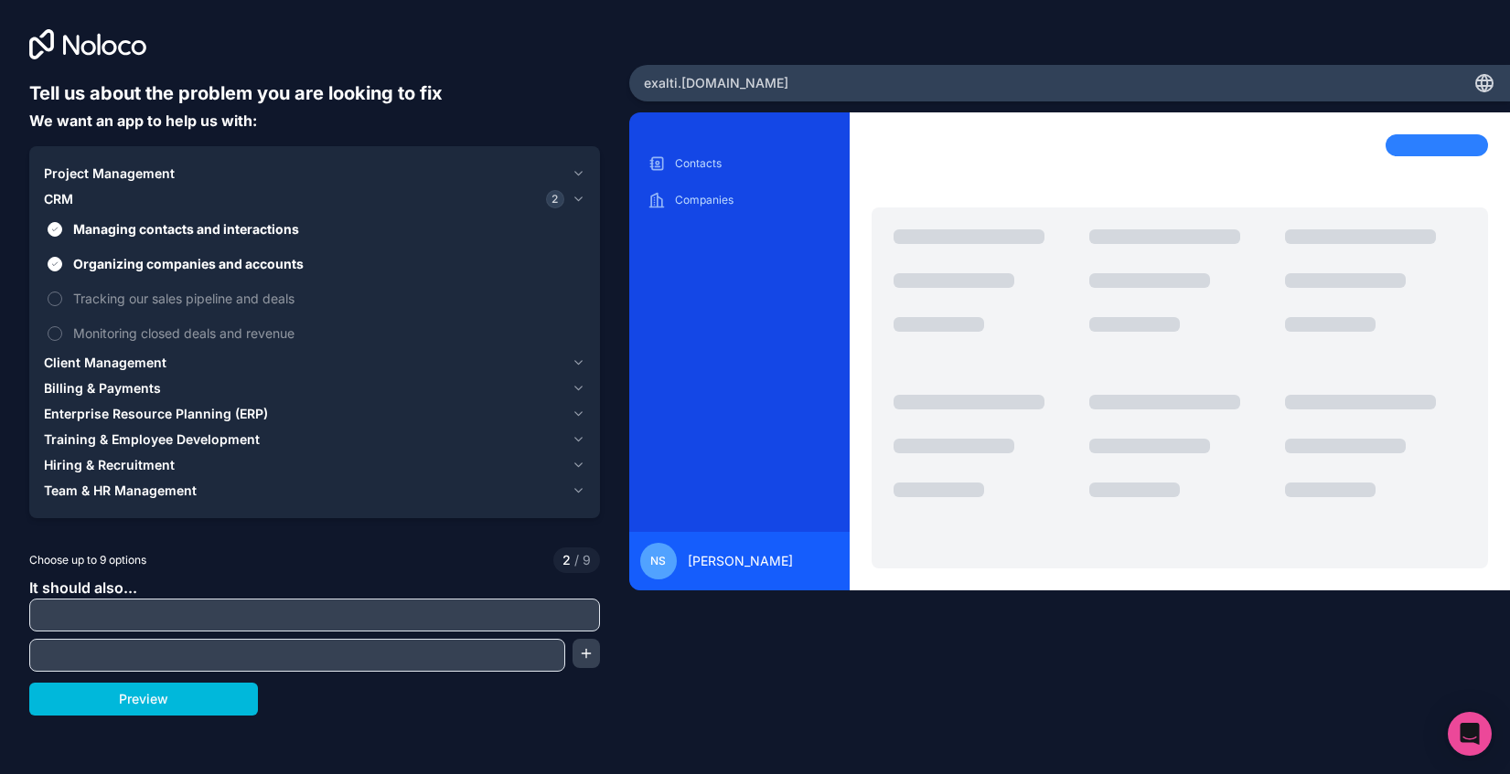
click at [401, 615] on input "text" at bounding box center [314, 616] width 561 height 26
type input "connect with my mailbox (Office 365)"
click at [483, 663] on input "text" at bounding box center [297, 656] width 527 height 26
type input "sync with my linkedin"
click at [584, 654] on button "button" at bounding box center [585, 653] width 27 height 29
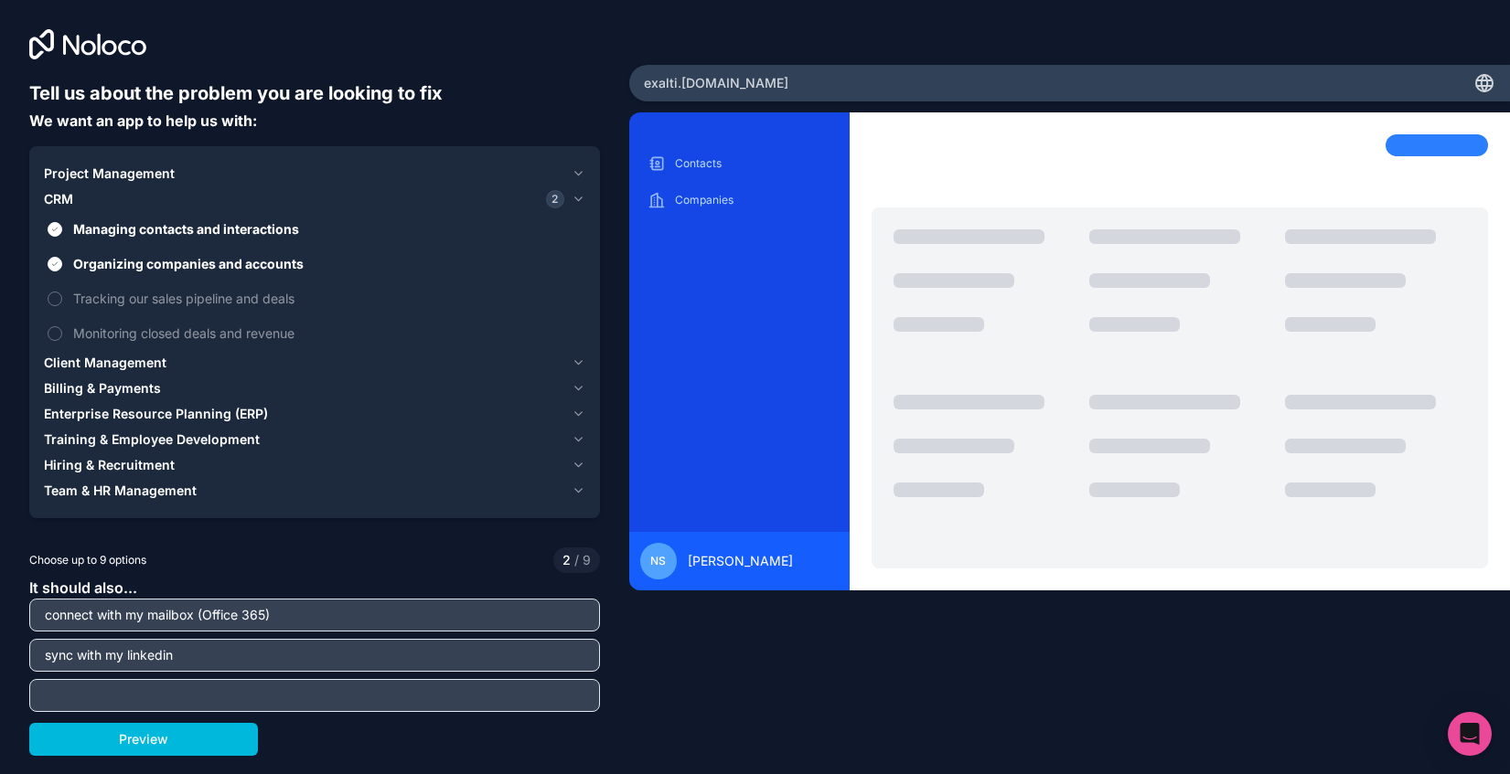
click at [339, 687] on input "text" at bounding box center [314, 696] width 561 height 26
click at [118, 697] on input "send some whatsapp messages" at bounding box center [314, 696] width 561 height 26
type input "send some personalized whatsapp messages"
click at [233, 659] on input "sync with my linkedin" at bounding box center [314, 656] width 561 height 26
type input "sync with my linkedin to track changes in my contacts profiles"
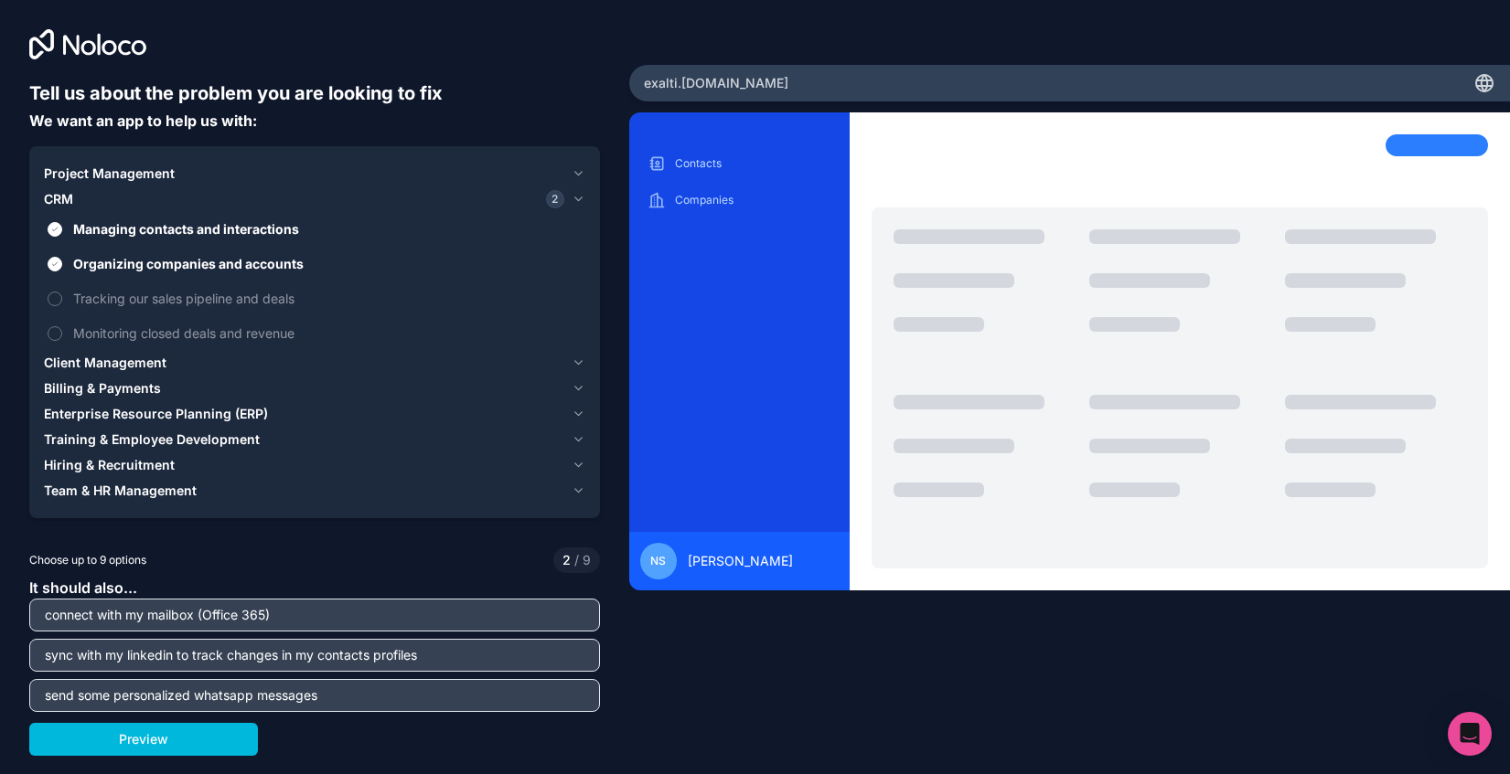
click at [363, 619] on input "connect with my mailbox (Office 365)" at bounding box center [314, 616] width 561 height 26
drag, startPoint x: 197, startPoint y: 618, endPoint x: 216, endPoint y: 613, distance: 20.0
click at [197, 618] on input "connect with my mailbox (Office 365)" at bounding box center [314, 616] width 561 height 26
type input "connect with my mailbox and calendar (MS Office 365)"
click at [253, 360] on div "Client Management" at bounding box center [304, 363] width 520 height 18
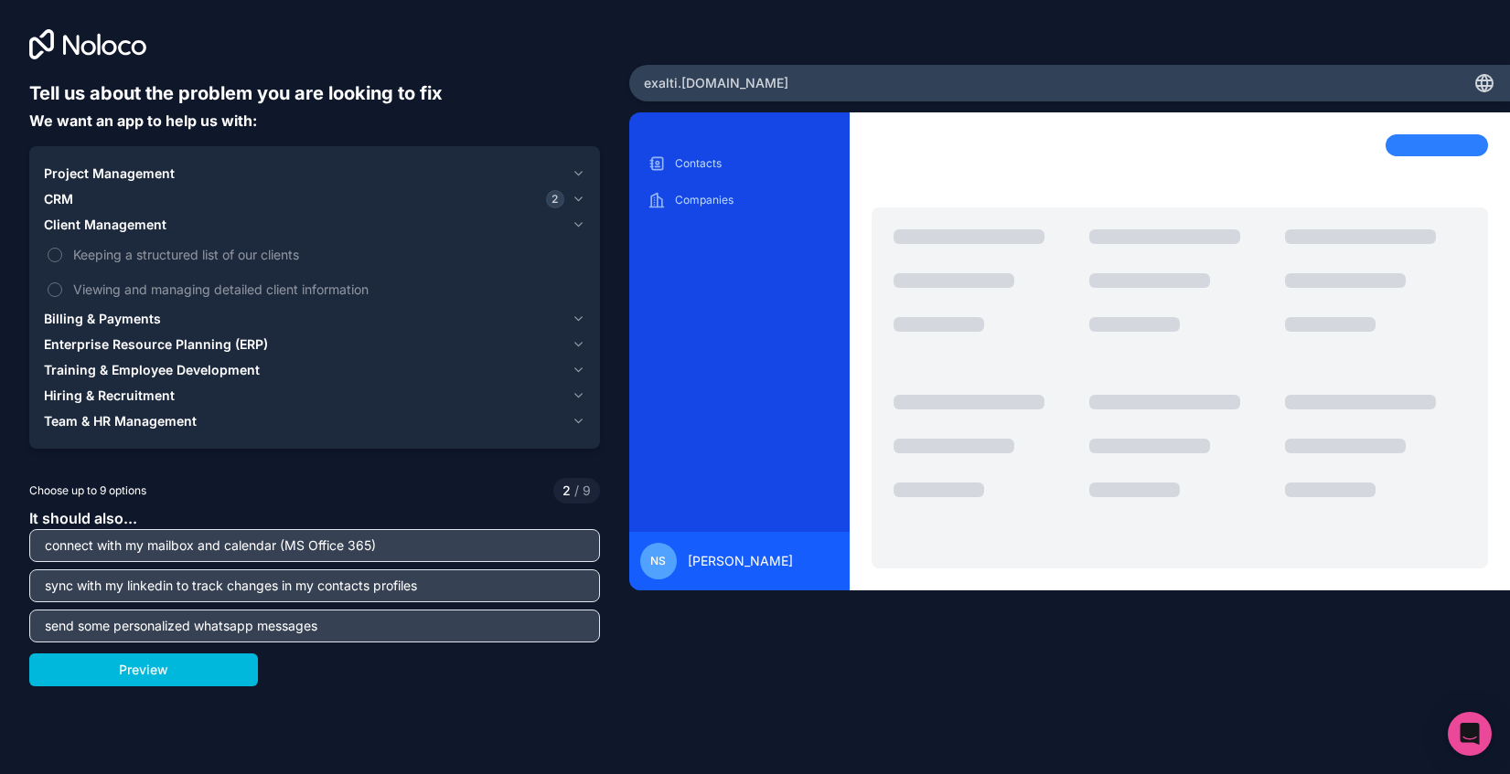
click at [219, 196] on div "CRM 2" at bounding box center [304, 199] width 520 height 18
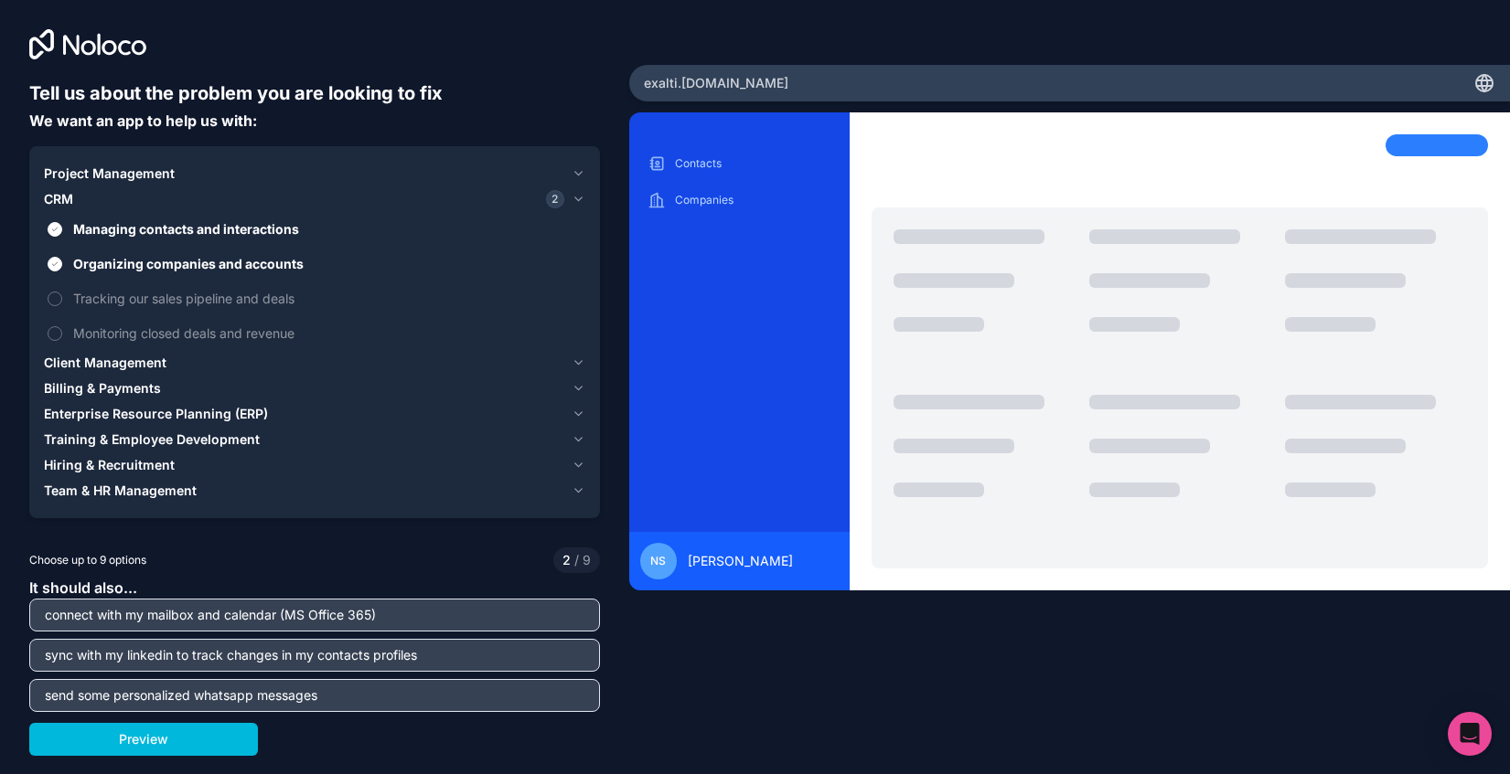
click at [196, 361] on div "Client Management" at bounding box center [304, 363] width 520 height 18
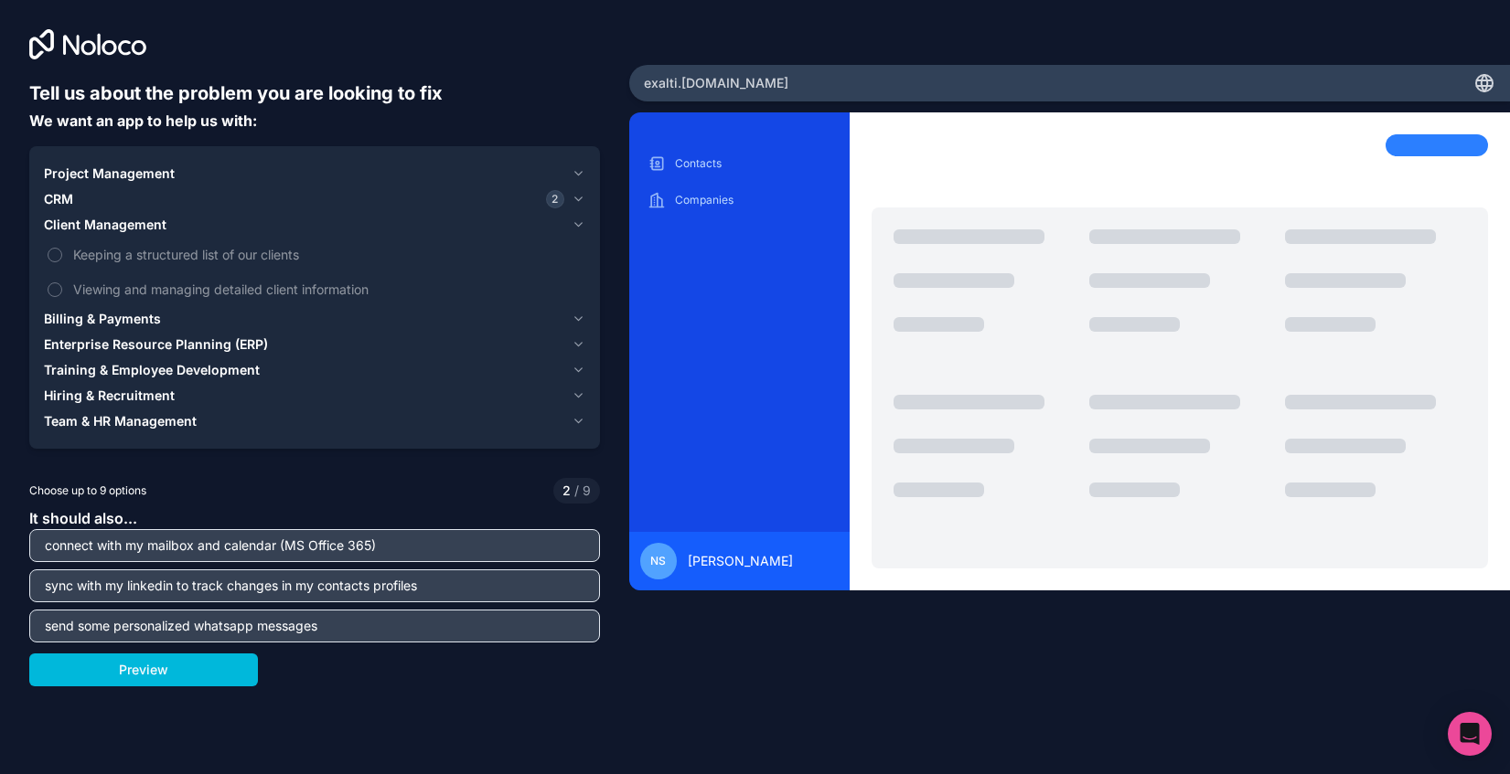
click at [219, 254] on span "Keeping a structured list of our clients" at bounding box center [327, 254] width 508 height 19
click at [62, 254] on button "Keeping a structured list of our clients" at bounding box center [55, 255] width 15 height 15
click at [168, 176] on span "Project Management" at bounding box center [109, 174] width 131 height 18
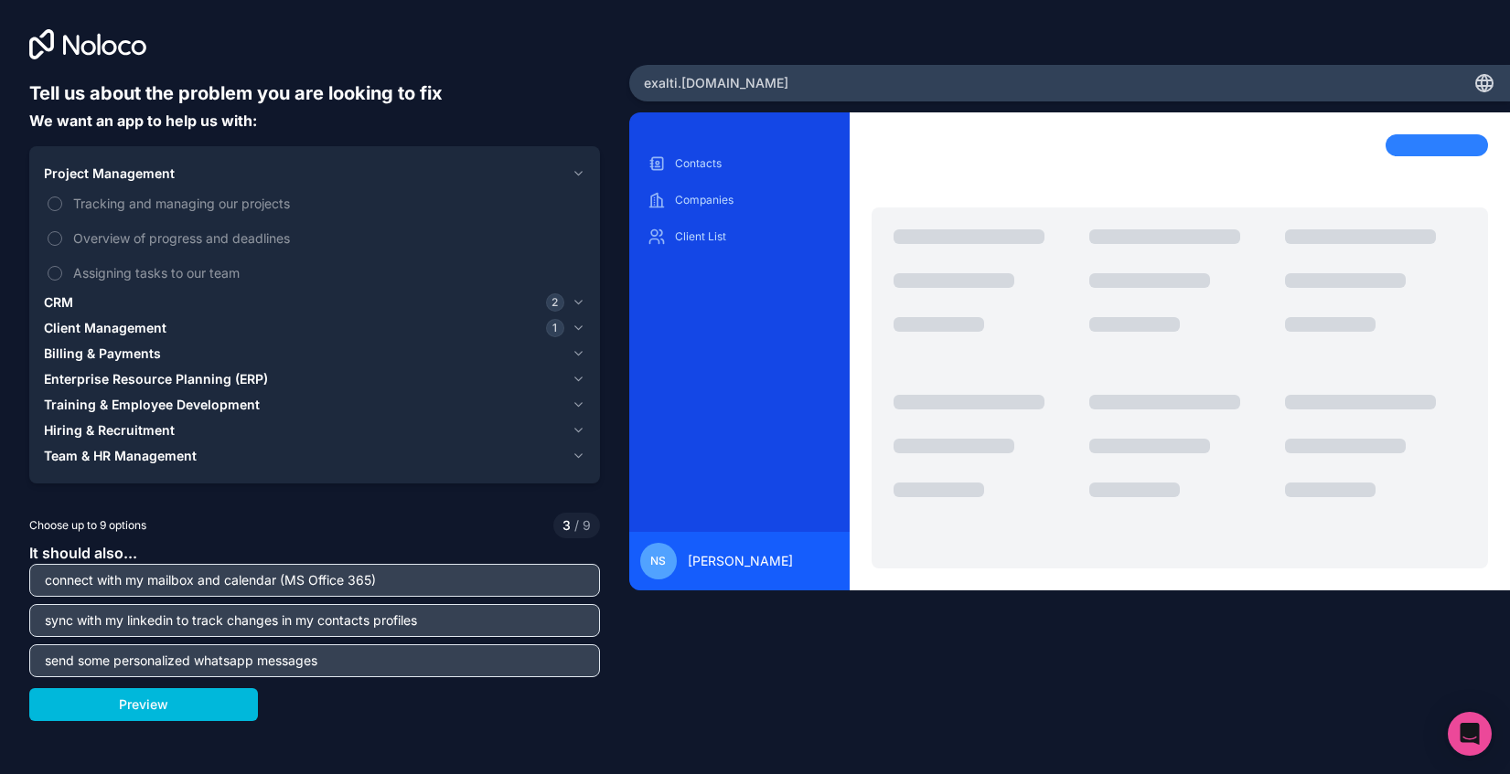
click at [185, 208] on span "Tracking and managing our projects" at bounding box center [327, 203] width 508 height 19
click at [62, 208] on button "Tracking and managing our projects" at bounding box center [55, 204] width 15 height 15
click at [195, 271] on span "Assigning tasks to our team" at bounding box center [327, 272] width 508 height 19
click at [62, 271] on button "Assigning tasks to our team" at bounding box center [55, 273] width 15 height 15
click at [195, 375] on span "Enterprise Resource Planning (ERP)" at bounding box center [156, 379] width 224 height 18
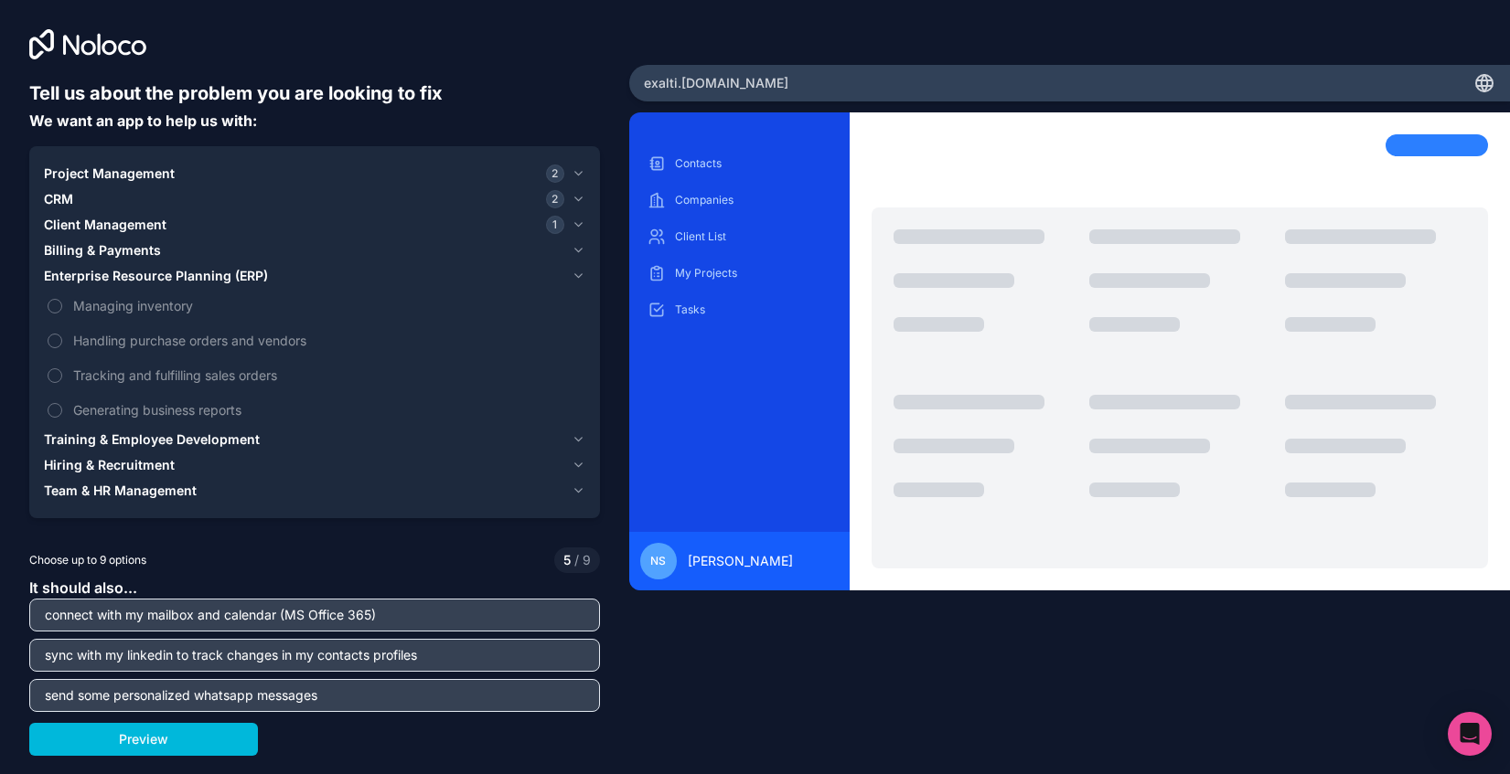
click at [159, 249] on div "Billing & Payments" at bounding box center [304, 250] width 520 height 18
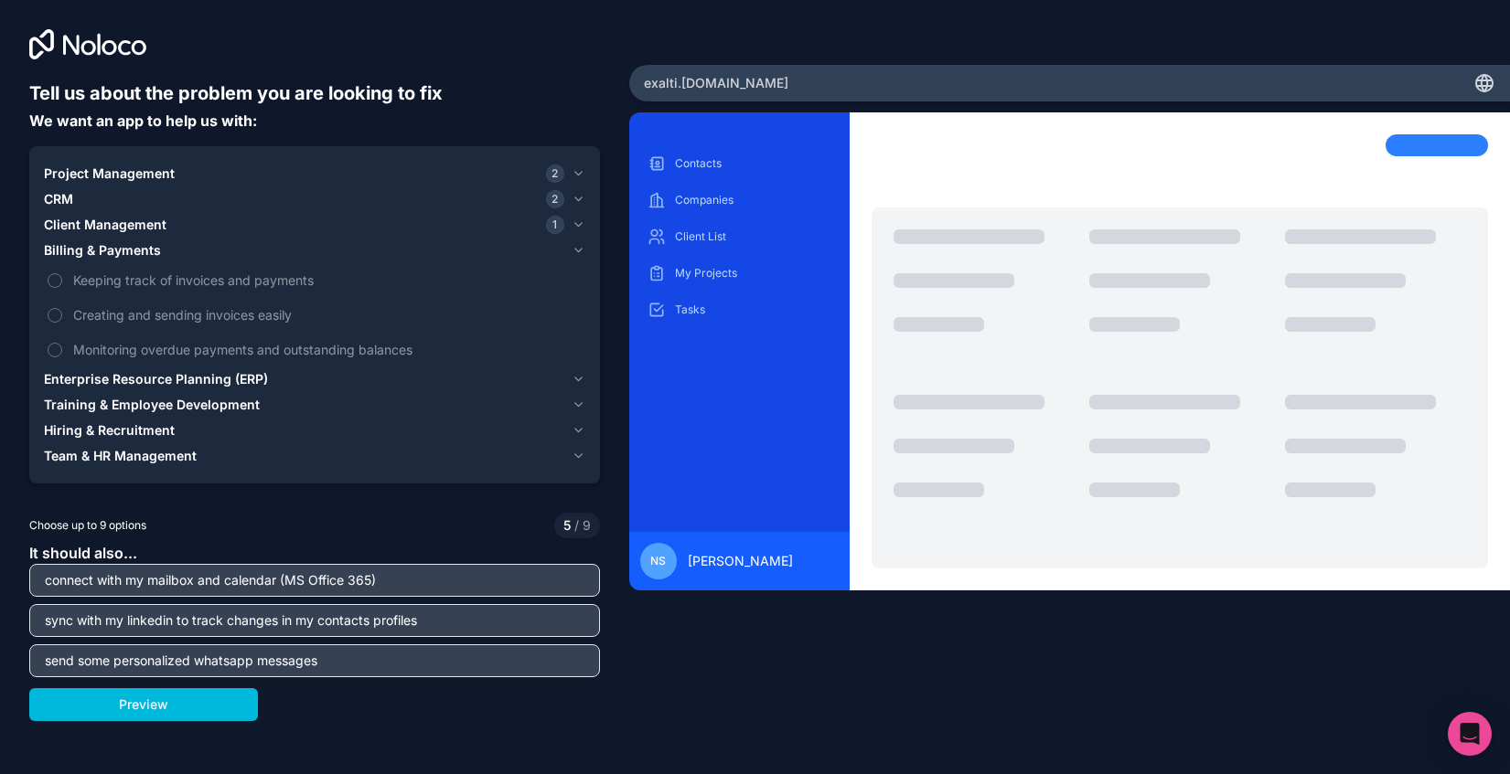
click at [159, 278] on span "Keeping track of invoices and payments" at bounding box center [327, 280] width 508 height 19
click at [62, 278] on button "Keeping track of invoices and payments" at bounding box center [55, 280] width 15 height 15
click at [349, 662] on input "send some personalized whatsapp messages" at bounding box center [314, 661] width 561 height 26
click at [714, 704] on div "Contacts Companies Client List My Projects Tasks Invoice List NS Nicolas Sanitas" at bounding box center [1069, 411] width 881 height 598
click at [204, 713] on button "Preview" at bounding box center [143, 705] width 229 height 33
